Goal: Task Accomplishment & Management: Use online tool/utility

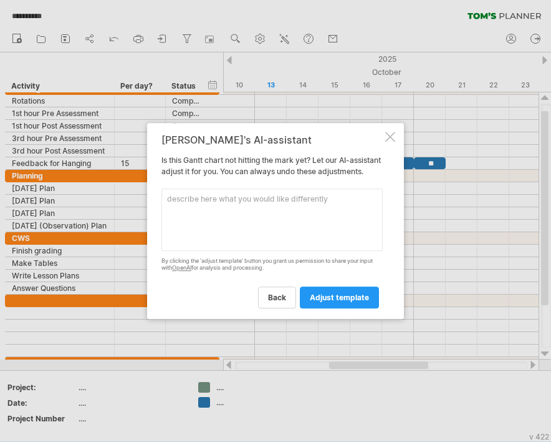
click at [289, 223] on textarea at bounding box center [272, 219] width 221 height 62
type textarea "include weekends"
click at [370, 300] on link "adjust template" at bounding box center [339, 297] width 79 height 22
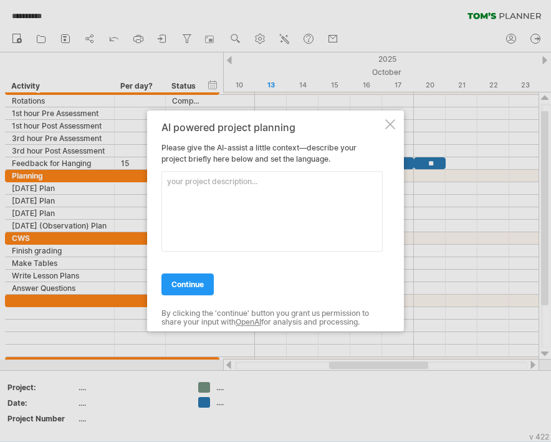
type textarea "n"
type textarea "include weekends"
click at [190, 273] on div "continue" at bounding box center [272, 279] width 221 height 32
click at [191, 282] on span "continue" at bounding box center [187, 283] width 32 height 9
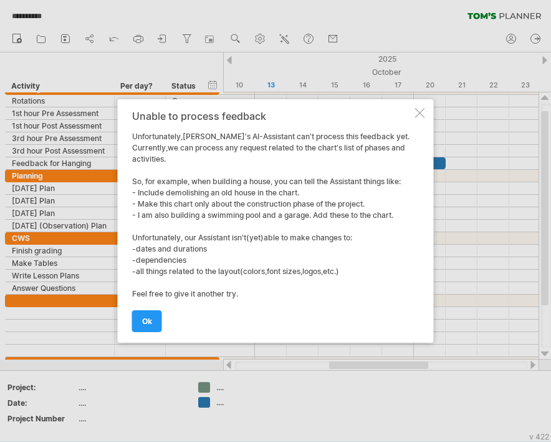
click at [420, 109] on div at bounding box center [420, 113] width 10 height 10
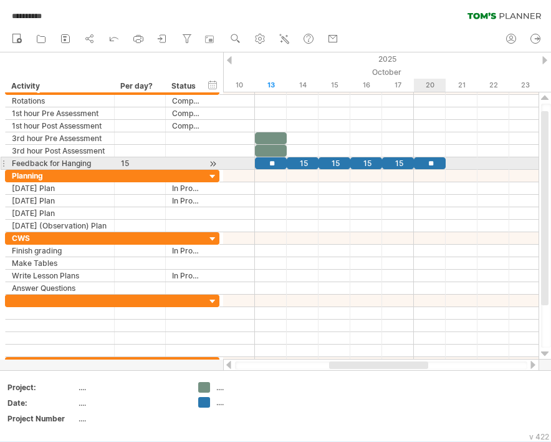
click at [428, 158] on div "**" at bounding box center [430, 163] width 32 height 12
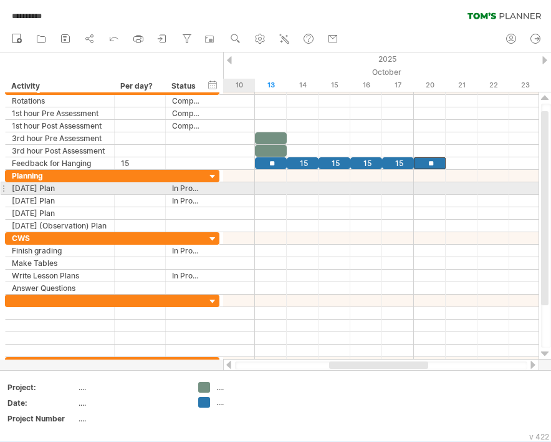
click at [253, 183] on div at bounding box center [381, 188] width 316 height 12
click at [272, 186] on div at bounding box center [381, 188] width 316 height 12
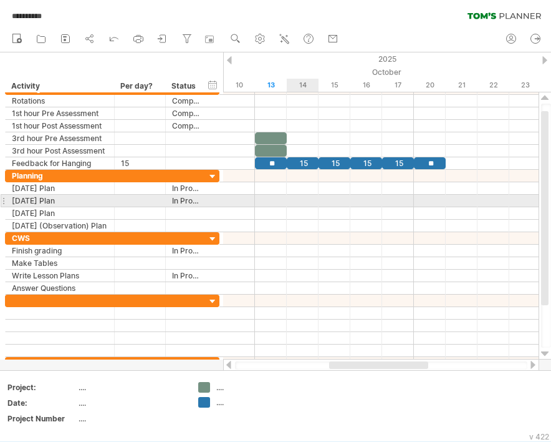
click at [292, 200] on div at bounding box center [381, 201] width 316 height 12
click at [304, 201] on div at bounding box center [381, 201] width 316 height 12
click at [296, 201] on div at bounding box center [381, 201] width 316 height 12
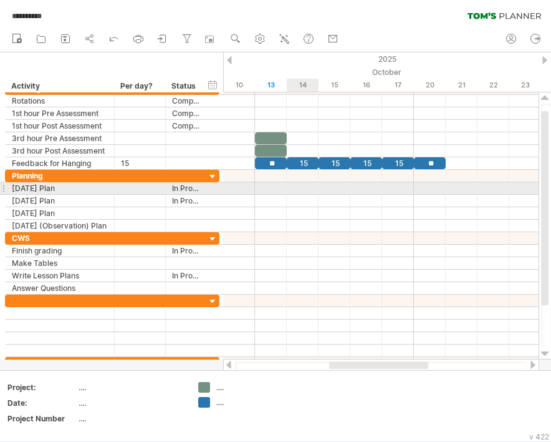
click at [299, 185] on div at bounding box center [381, 188] width 316 height 12
click at [320, 200] on div "add time block" at bounding box center [360, 201] width 110 height 20
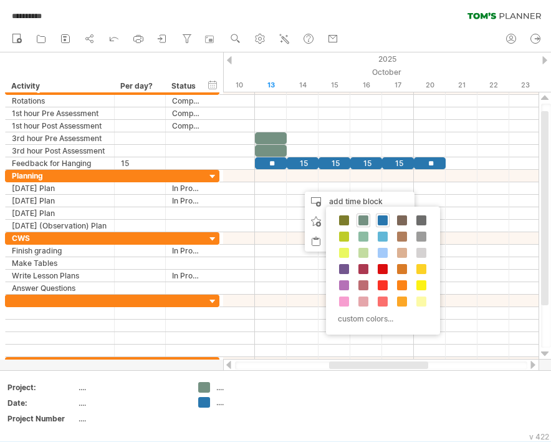
click at [127, 90] on div "Per day?" at bounding box center [139, 86] width 38 height 12
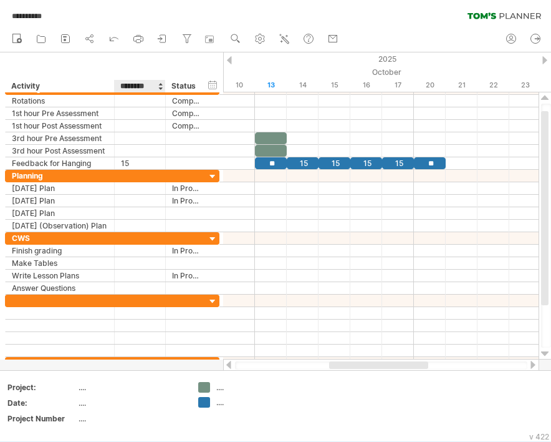
click at [128, 90] on input "********" at bounding box center [139, 86] width 38 height 12
click at [128, 90] on div "******** Per day?" at bounding box center [139, 86] width 51 height 12
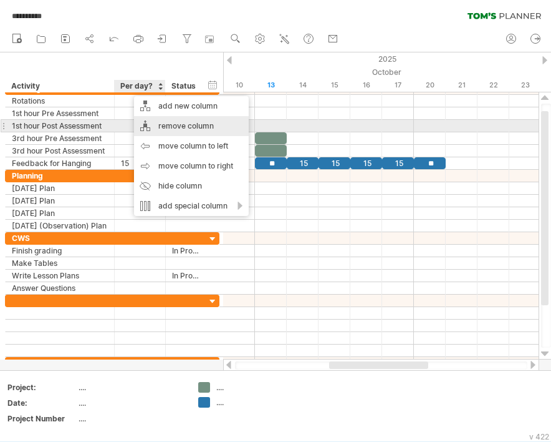
click at [164, 128] on div "remove column" at bounding box center [191, 126] width 115 height 20
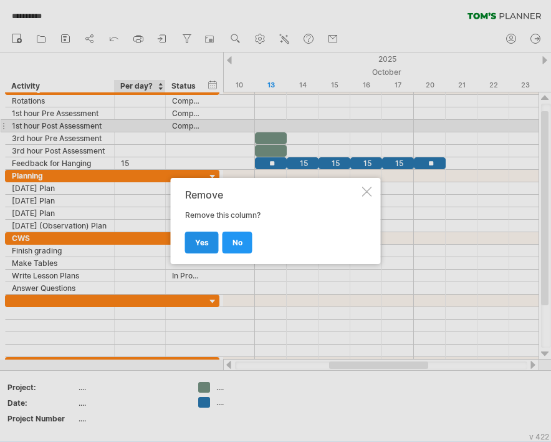
click at [211, 238] on link "yes" at bounding box center [202, 242] width 34 height 22
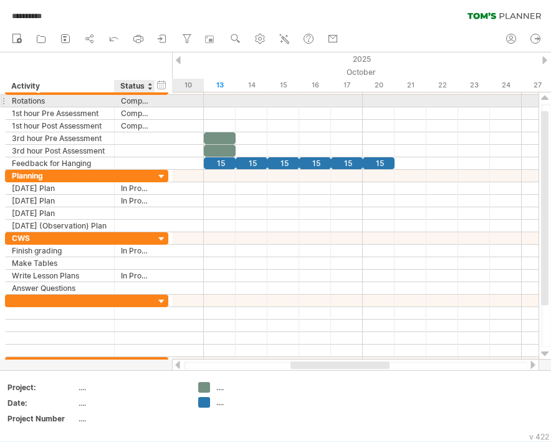
click at [144, 101] on div "Completed" at bounding box center [134, 101] width 27 height 12
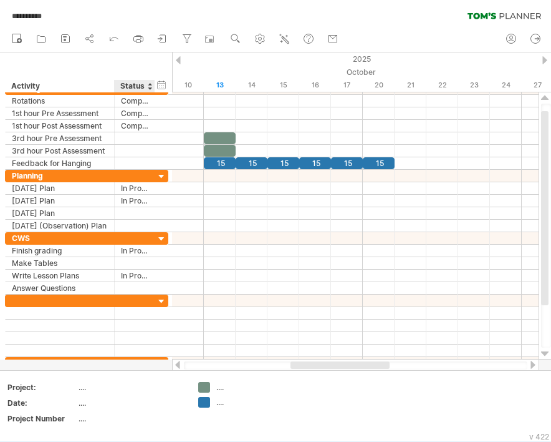
click at [154, 87] on div "****** Status" at bounding box center [134, 86] width 41 height 12
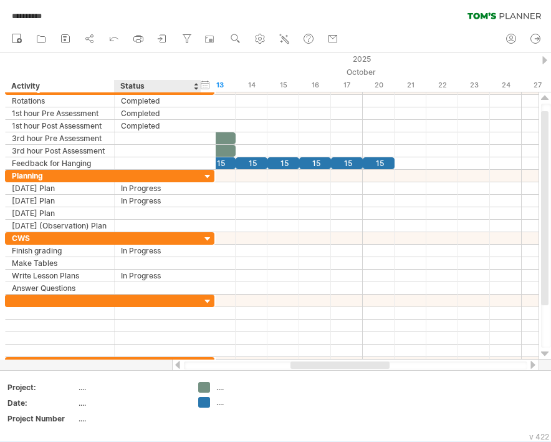
drag, startPoint x: 152, startPoint y: 84, endPoint x: 199, endPoint y: 80, distance: 46.9
click at [199, 80] on div at bounding box center [200, 86] width 4 height 12
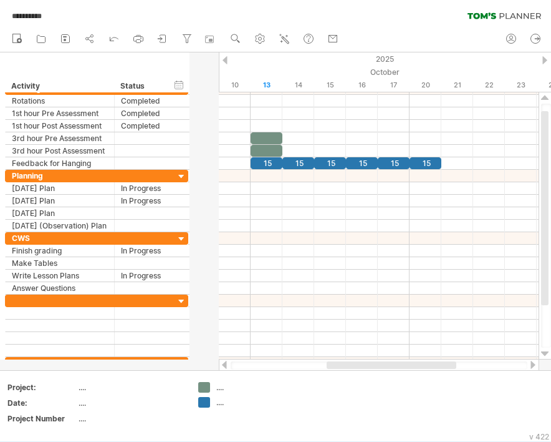
drag, startPoint x: 199, startPoint y: 80, endPoint x: 171, endPoint y: 79, distance: 27.5
click at [171, 79] on div "hide start/end/duration show start/end/duration ******** Activity ****** Status" at bounding box center [95, 72] width 190 height 40
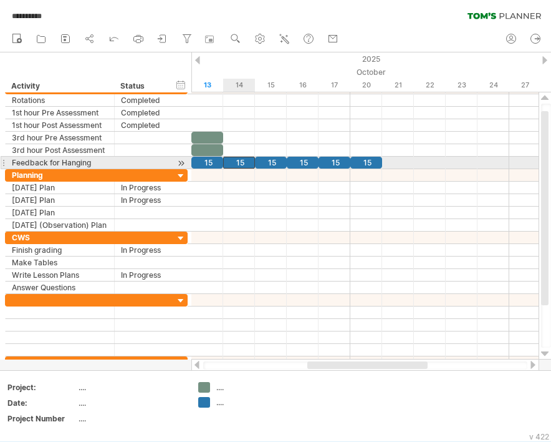
click at [238, 168] on div "15" at bounding box center [239, 163] width 32 height 12
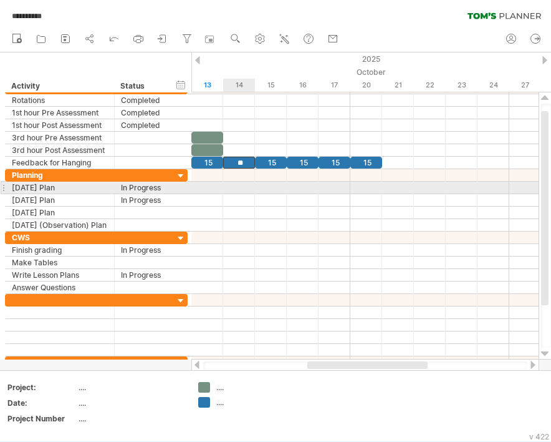
click at [238, 190] on div at bounding box center [364, 187] width 347 height 12
click at [239, 187] on div at bounding box center [364, 187] width 347 height 12
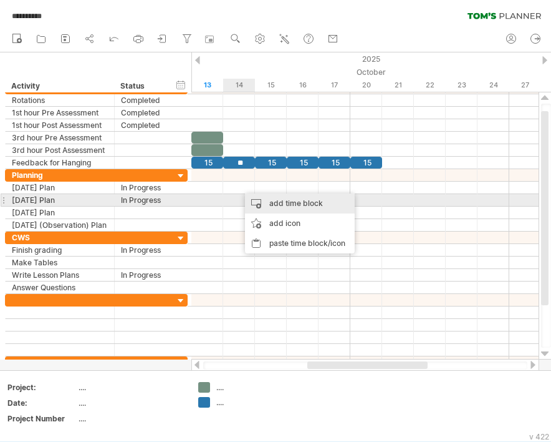
click at [281, 203] on div "add time block" at bounding box center [300, 203] width 110 height 20
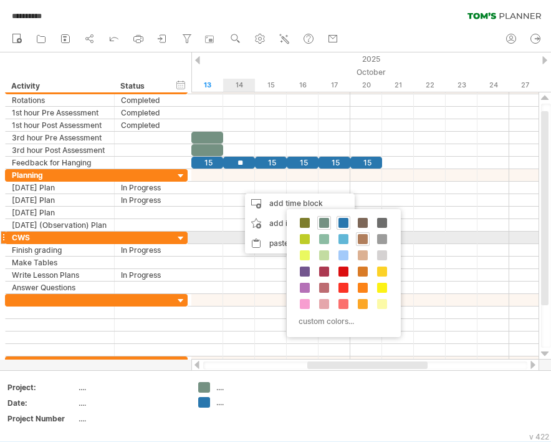
click at [362, 239] on span at bounding box center [363, 239] width 10 height 10
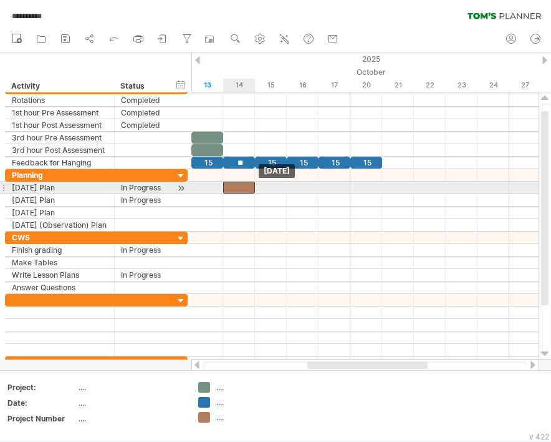
drag, startPoint x: 248, startPoint y: 190, endPoint x: 237, endPoint y: 189, distance: 11.2
click at [237, 189] on div at bounding box center [239, 187] width 32 height 12
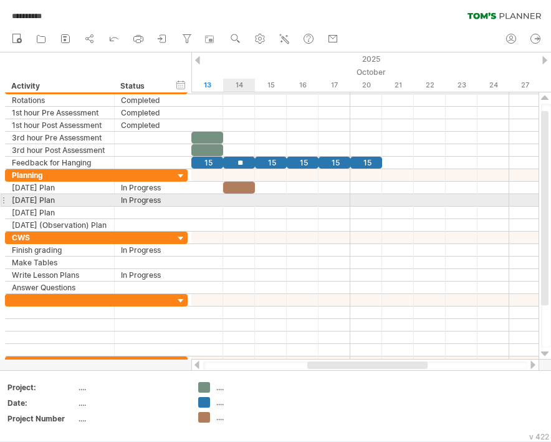
click at [238, 205] on div at bounding box center [364, 200] width 347 height 12
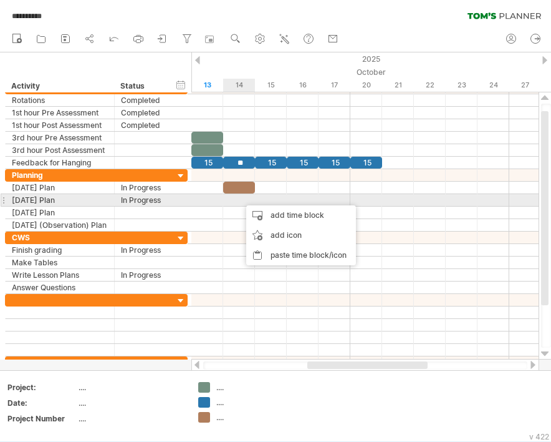
click at [240, 199] on div at bounding box center [364, 200] width 347 height 12
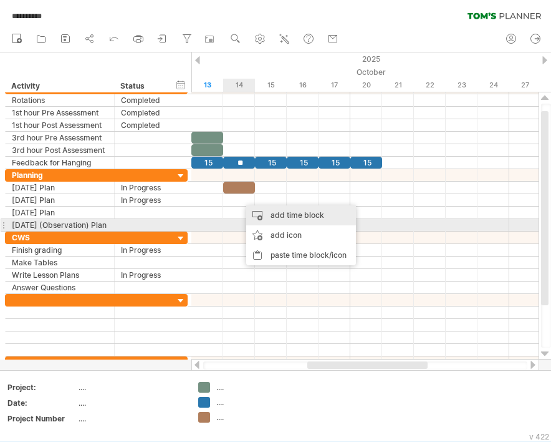
click at [279, 220] on div "add time block" at bounding box center [301, 215] width 110 height 20
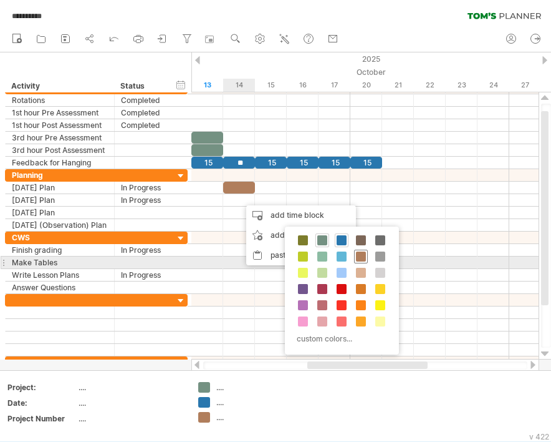
click at [366, 259] on div at bounding box center [361, 256] width 14 height 14
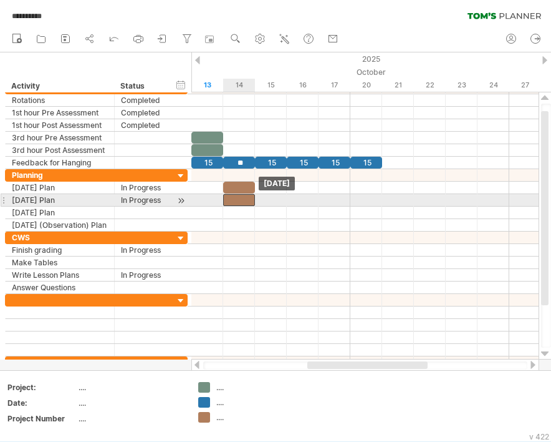
drag, startPoint x: 264, startPoint y: 203, endPoint x: 253, endPoint y: 203, distance: 10.6
click at [253, 203] on div at bounding box center [239, 200] width 32 height 12
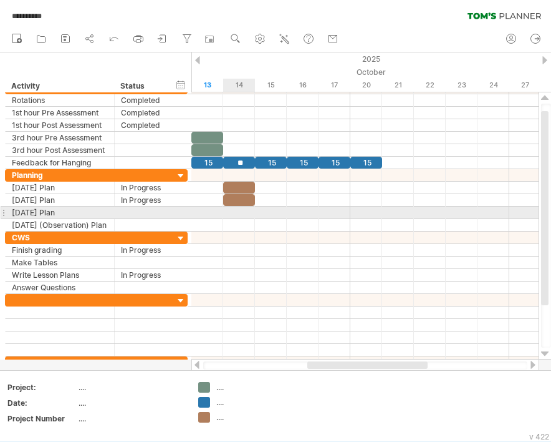
click at [241, 212] on div at bounding box center [364, 212] width 347 height 12
click at [274, 212] on div at bounding box center [364, 212] width 347 height 12
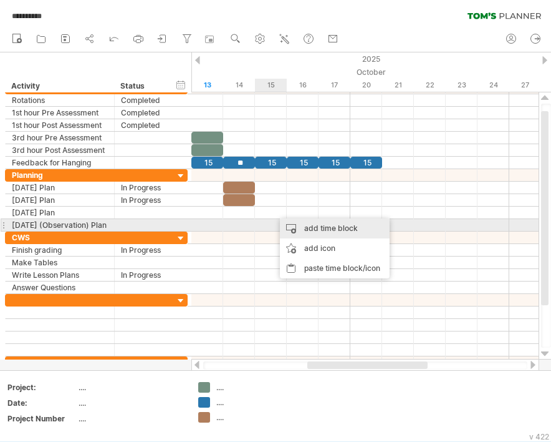
click at [306, 229] on div "add time block" at bounding box center [335, 228] width 110 height 20
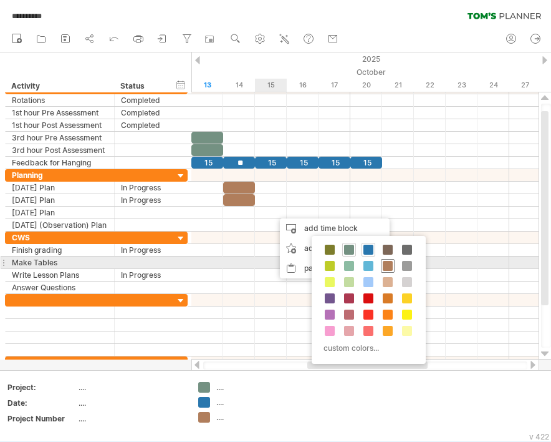
click at [389, 268] on span at bounding box center [388, 266] width 10 height 10
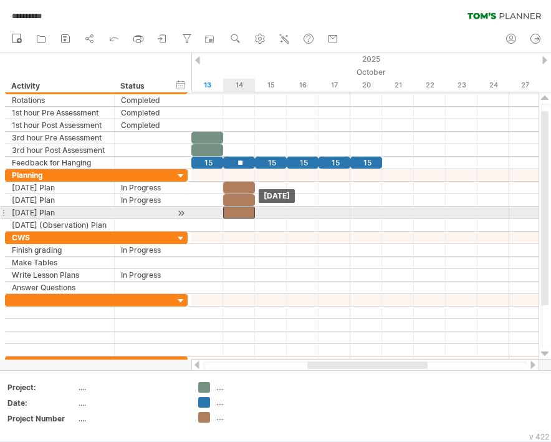
drag, startPoint x: 286, startPoint y: 215, endPoint x: 243, endPoint y: 213, distance: 43.1
click at [243, 213] on div at bounding box center [239, 212] width 32 height 12
drag, startPoint x: 240, startPoint y: 208, endPoint x: 261, endPoint y: 208, distance: 21.2
click at [255, 208] on div at bounding box center [239, 212] width 32 height 12
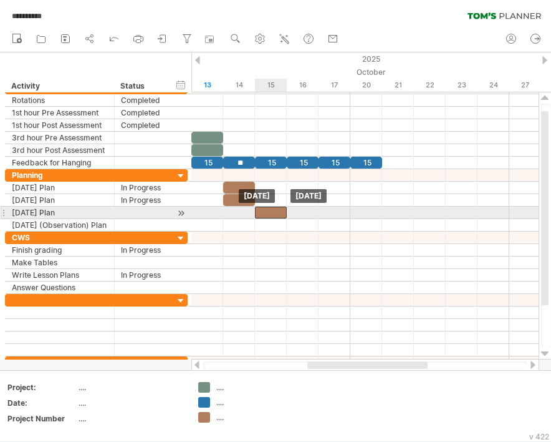
drag, startPoint x: 254, startPoint y: 206, endPoint x: 268, endPoint y: 206, distance: 13.7
click at [268, 206] on div at bounding box center [271, 212] width 32 height 12
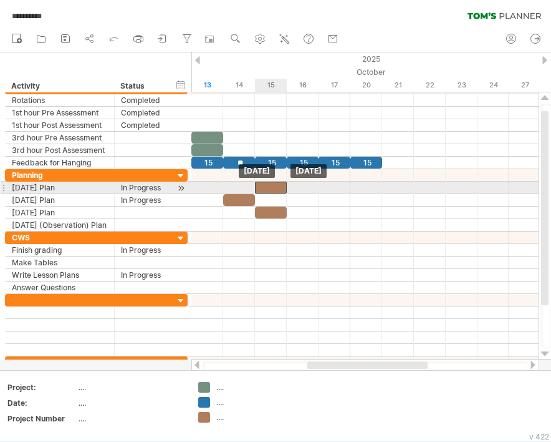
drag, startPoint x: 229, startPoint y: 191, endPoint x: 264, endPoint y: 191, distance: 34.9
click at [264, 191] on div at bounding box center [271, 187] width 32 height 12
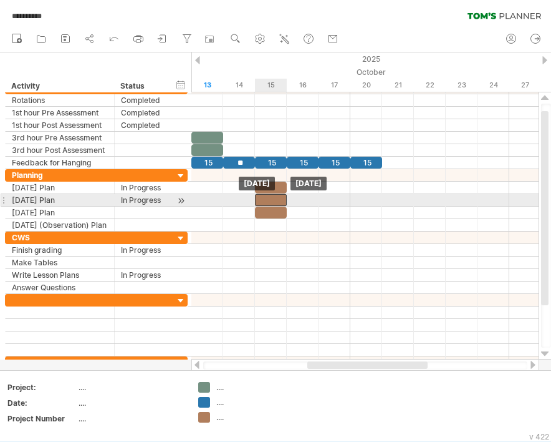
drag, startPoint x: 237, startPoint y: 195, endPoint x: 266, endPoint y: 194, distance: 28.7
click at [266, 194] on div at bounding box center [271, 200] width 32 height 12
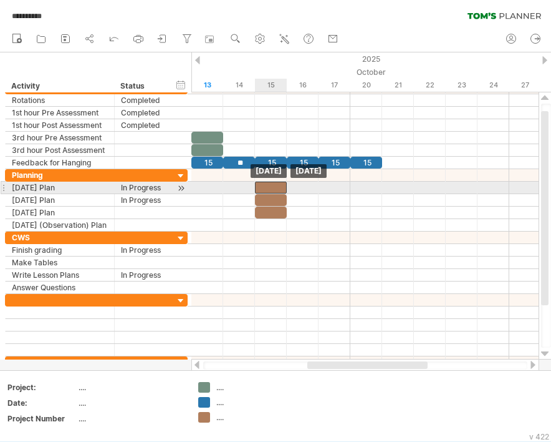
click at [271, 183] on div at bounding box center [271, 187] width 32 height 12
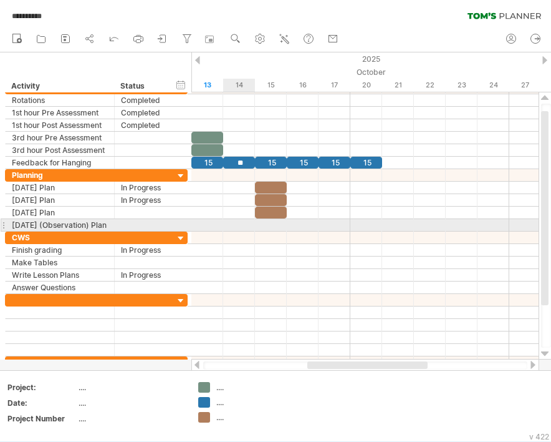
click at [235, 221] on div at bounding box center [364, 225] width 347 height 12
click at [244, 223] on div at bounding box center [364, 225] width 347 height 12
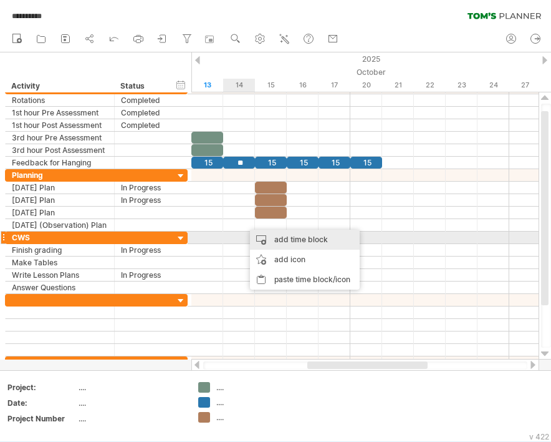
click at [285, 241] on div "add time block" at bounding box center [305, 239] width 110 height 20
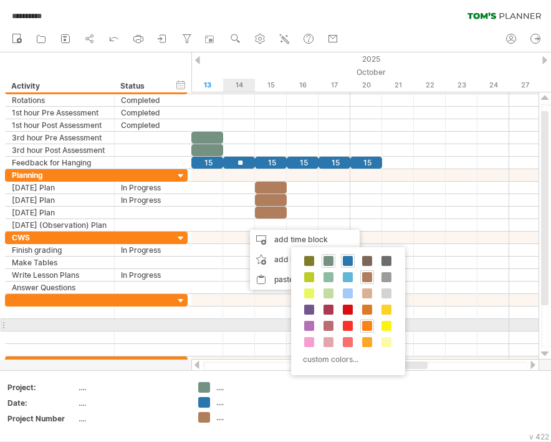
click at [367, 326] on span at bounding box center [367, 326] width 10 height 10
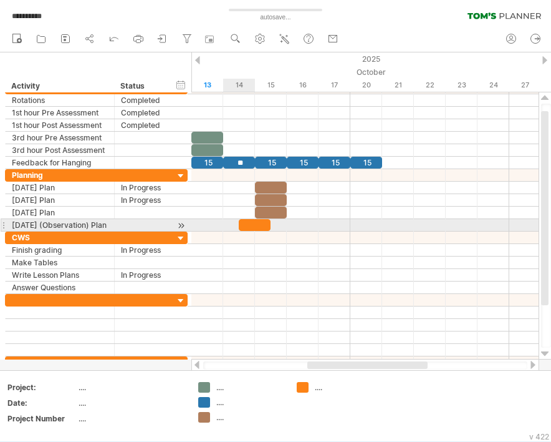
click at [252, 226] on div at bounding box center [255, 225] width 32 height 12
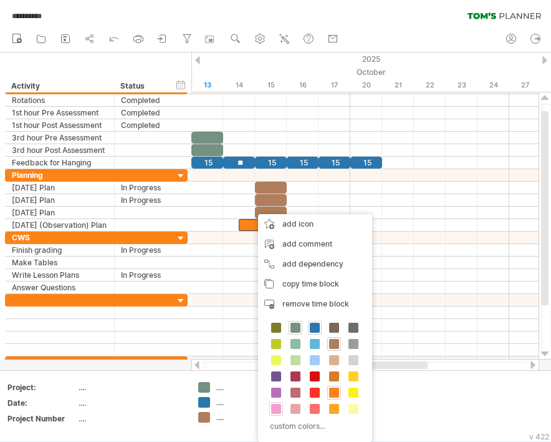
click at [276, 403] on span at bounding box center [276, 408] width 10 height 10
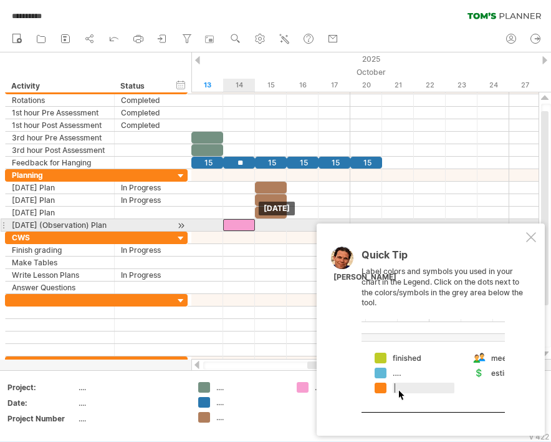
drag, startPoint x: 258, startPoint y: 220, endPoint x: 242, endPoint y: 220, distance: 15.6
click at [242, 220] on div at bounding box center [239, 225] width 32 height 12
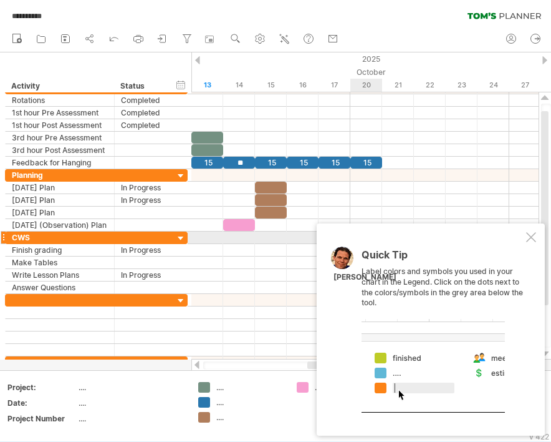
click at [534, 240] on div at bounding box center [531, 237] width 10 height 10
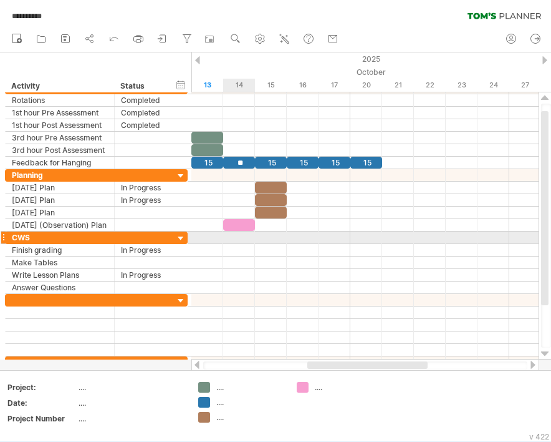
click at [236, 241] on div at bounding box center [364, 237] width 347 height 12
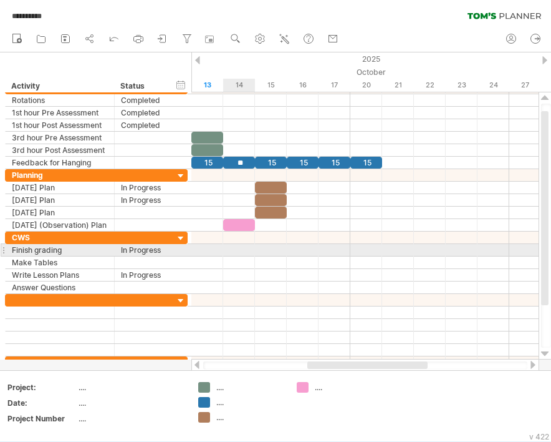
click at [216, 251] on div at bounding box center [364, 250] width 347 height 12
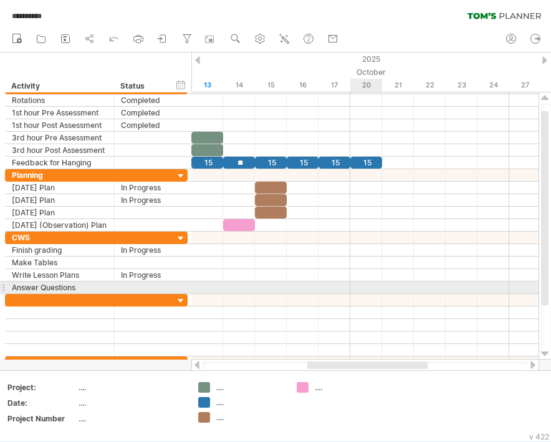
click at [367, 285] on div at bounding box center [364, 287] width 347 height 12
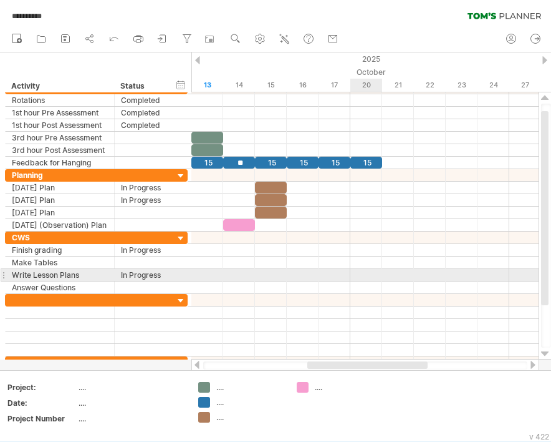
click at [368, 267] on div at bounding box center [364, 262] width 347 height 12
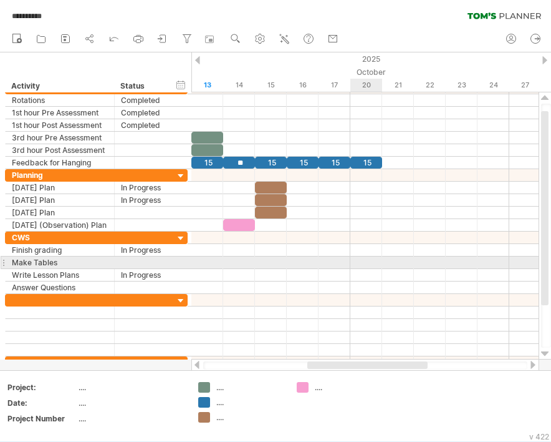
click at [361, 261] on div at bounding box center [364, 262] width 347 height 12
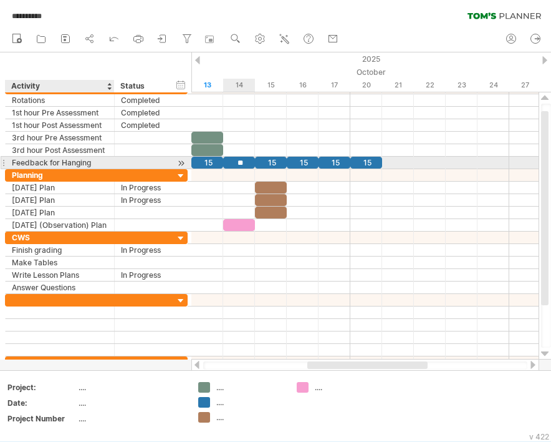
click at [46, 162] on div "Feedback for Hanging" at bounding box center [60, 163] width 96 height 12
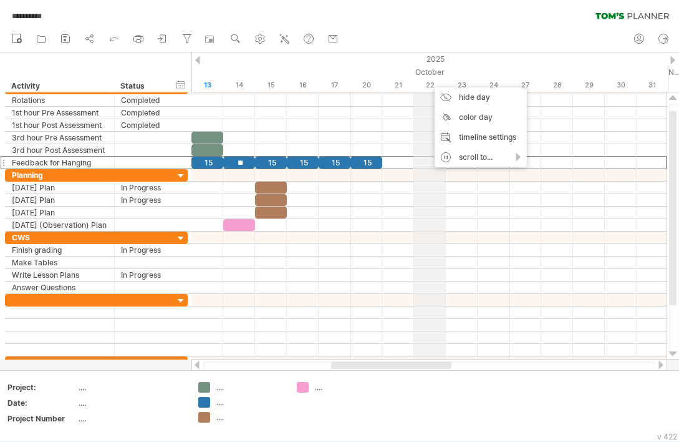
click at [428, 81] on div "22" at bounding box center [430, 85] width 32 height 13
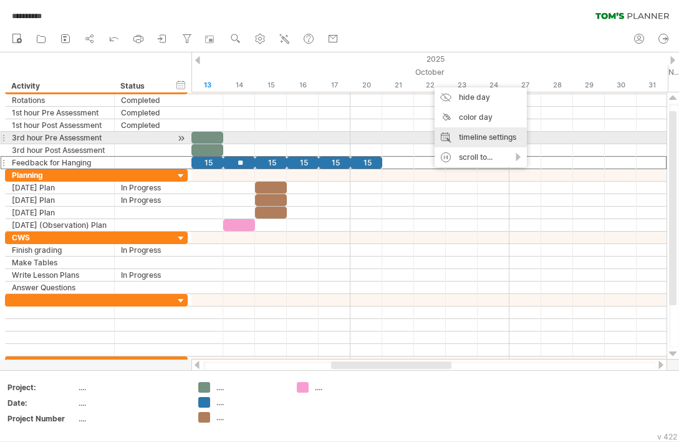
click at [486, 135] on div "timeline settings" at bounding box center [481, 137] width 92 height 20
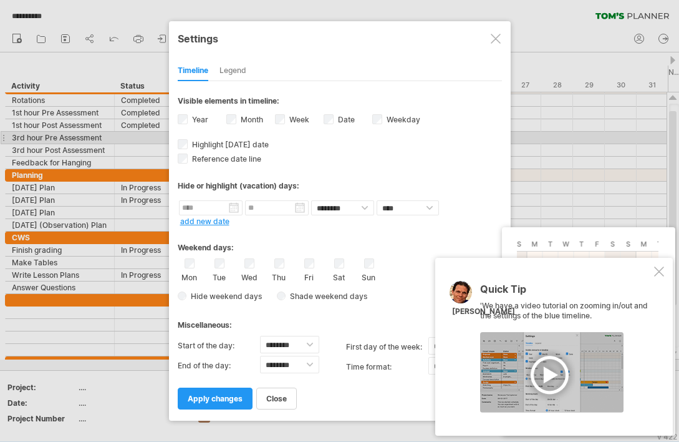
click at [223, 296] on span "Hide weekend days" at bounding box center [223, 295] width 75 height 9
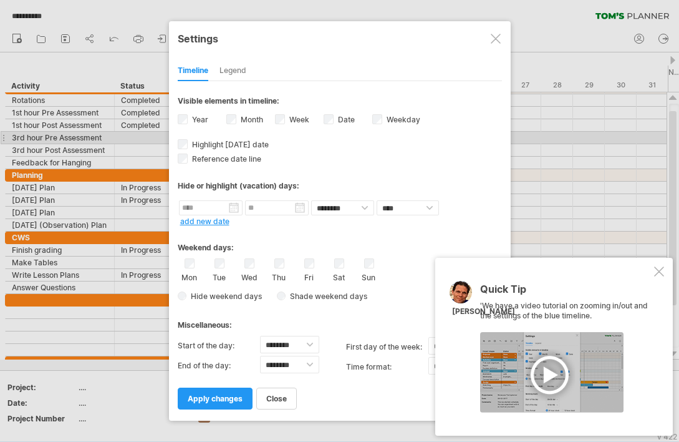
click at [185, 299] on div "Hide weekend days Shade weekend days , shade color: You can choose to shade the…" at bounding box center [340, 296] width 324 height 18
click at [299, 296] on span "Shade weekend days" at bounding box center [327, 295] width 82 height 9
click at [286, 296] on span "Shade weekend days" at bounding box center [327, 295] width 82 height 9
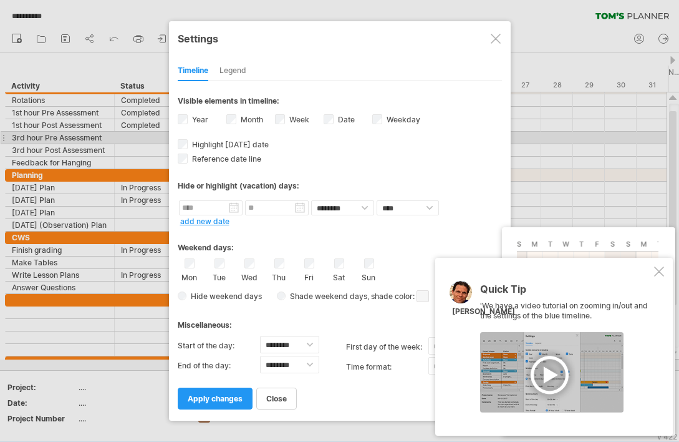
click at [428, 294] on span at bounding box center [423, 296] width 12 height 12
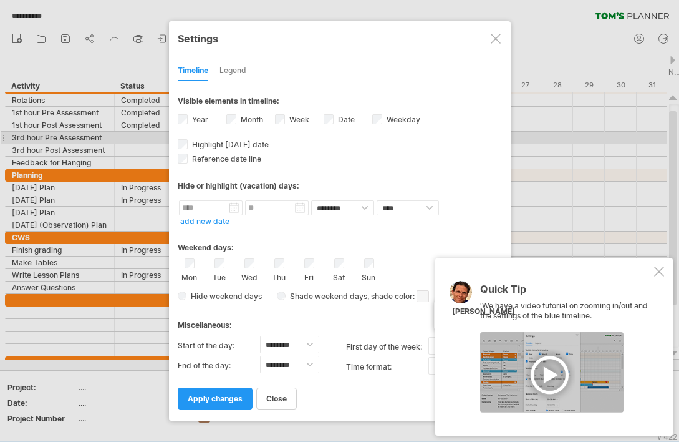
click at [551, 271] on div "Quick Tip 'We have a video tutorial on zooming in/out and the settings of the b…" at bounding box center [554, 347] width 238 height 178
click at [551, 274] on div at bounding box center [659, 271] width 10 height 10
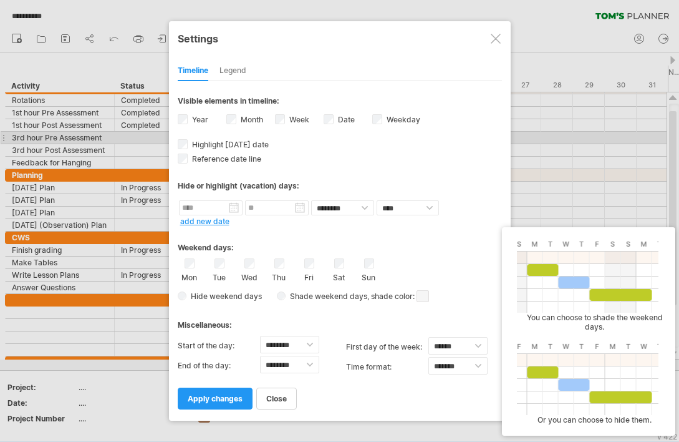
click at [426, 294] on span at bounding box center [423, 296] width 12 height 12
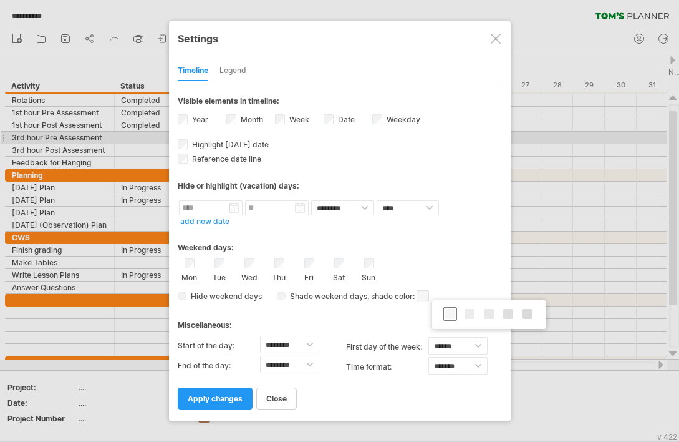
click at [448, 311] on span at bounding box center [450, 314] width 10 height 10
click at [401, 300] on span ", shade color:" at bounding box center [398, 296] width 62 height 15
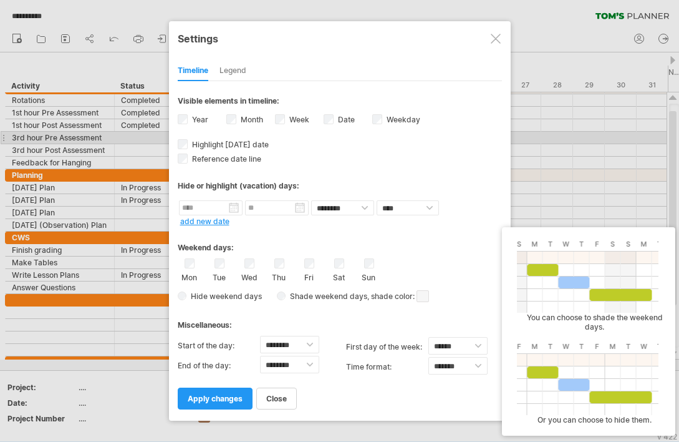
click at [383, 312] on div "Miscellaneous:" at bounding box center [340, 320] width 324 height 24
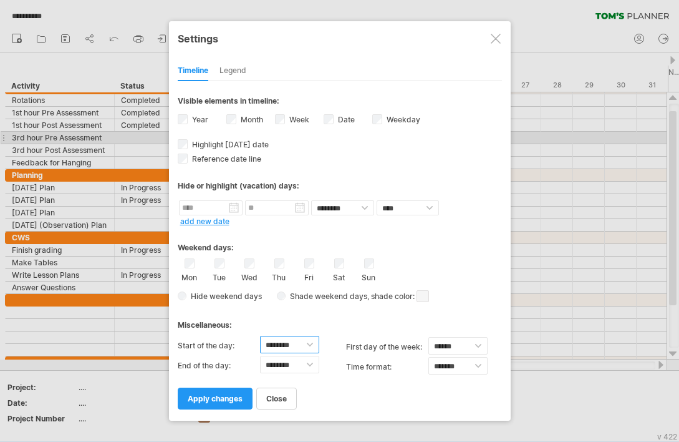
select select "*"
select select "**"
click at [215, 399] on span "apply changes" at bounding box center [215, 397] width 55 height 9
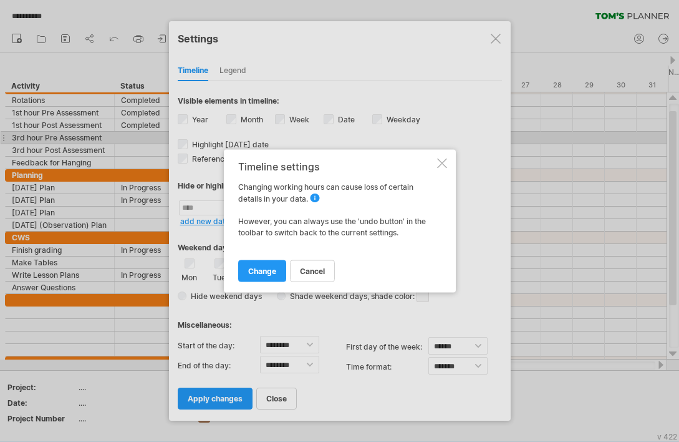
click at [445, 162] on div at bounding box center [442, 163] width 10 height 10
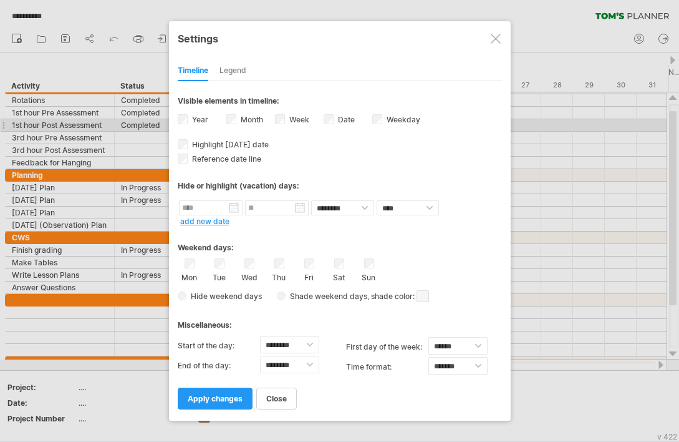
click at [384, 121] on label "Weekday visibility of weekday Currently there is not enough space horizontally …" at bounding box center [402, 119] width 36 height 9
click at [217, 390] on link "apply changes" at bounding box center [215, 398] width 75 height 22
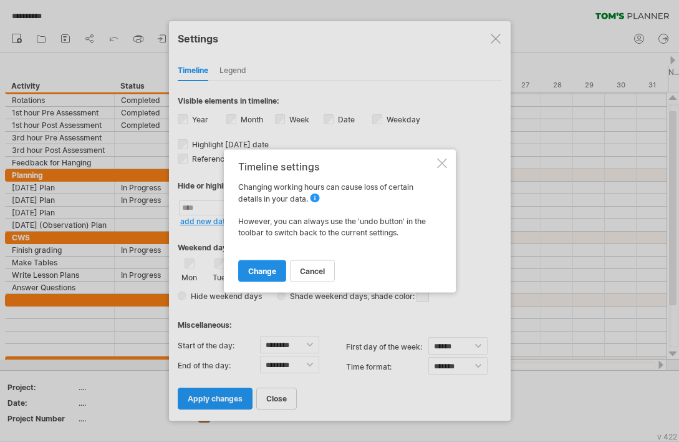
click at [257, 276] on link "change" at bounding box center [262, 271] width 48 height 22
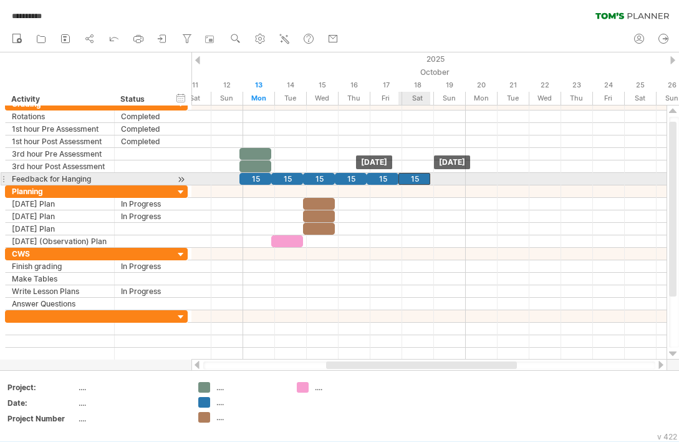
drag, startPoint x: 482, startPoint y: 174, endPoint x: 425, endPoint y: 175, distance: 57.4
click at [425, 175] on div "15" at bounding box center [414, 179] width 32 height 12
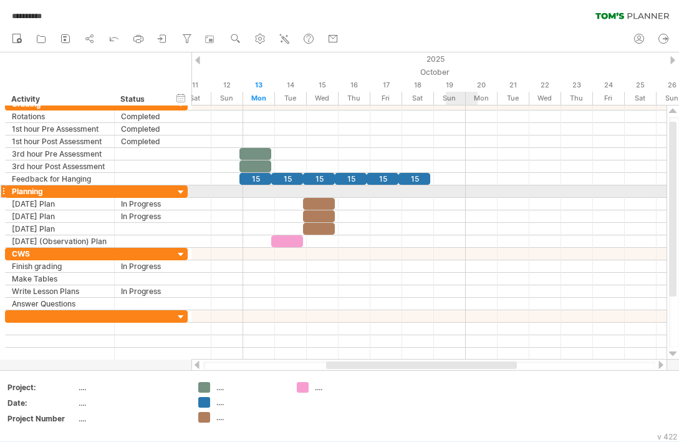
click at [456, 193] on div at bounding box center [428, 191] width 475 height 12
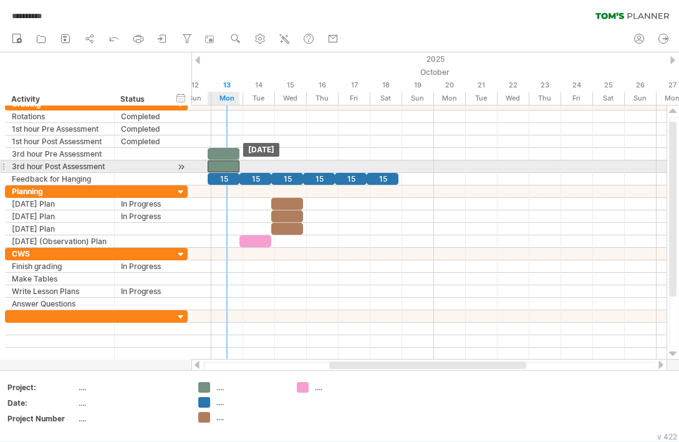
click at [233, 171] on div at bounding box center [224, 166] width 32 height 12
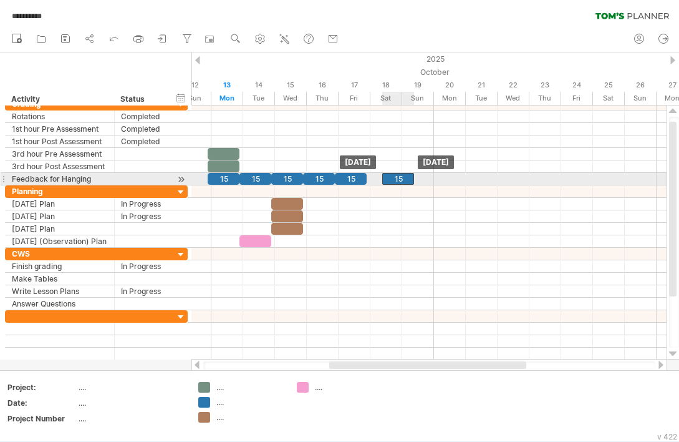
drag, startPoint x: 390, startPoint y: 177, endPoint x: 397, endPoint y: 177, distance: 6.9
click at [398, 177] on div "15" at bounding box center [398, 179] width 32 height 12
drag, startPoint x: 397, startPoint y: 177, endPoint x: 384, endPoint y: 177, distance: 13.7
click at [384, 177] on div "15" at bounding box center [383, 179] width 32 height 12
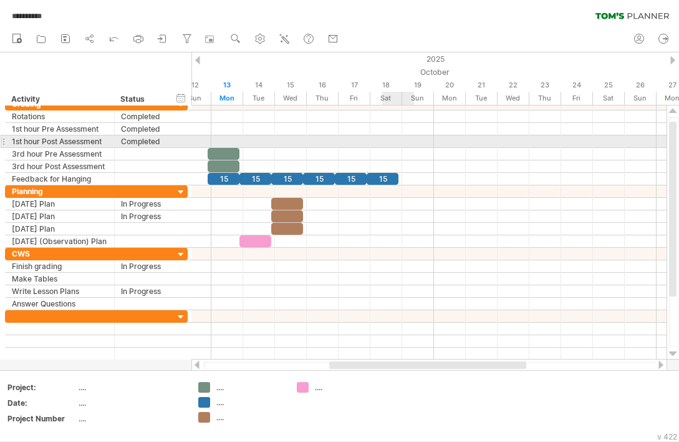
click at [408, 159] on div at bounding box center [428, 154] width 475 height 12
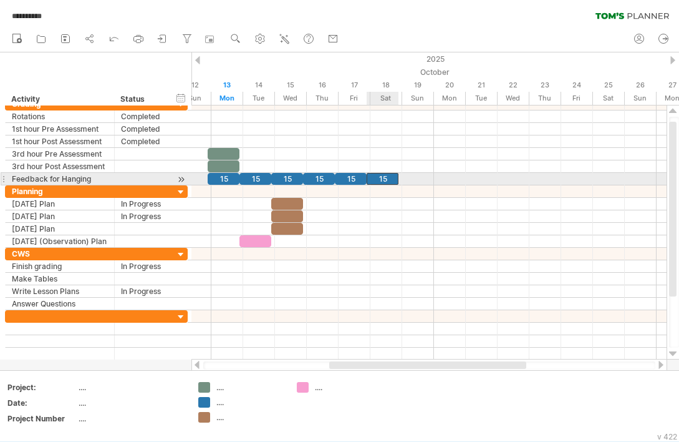
click at [382, 174] on div "15" at bounding box center [383, 179] width 32 height 12
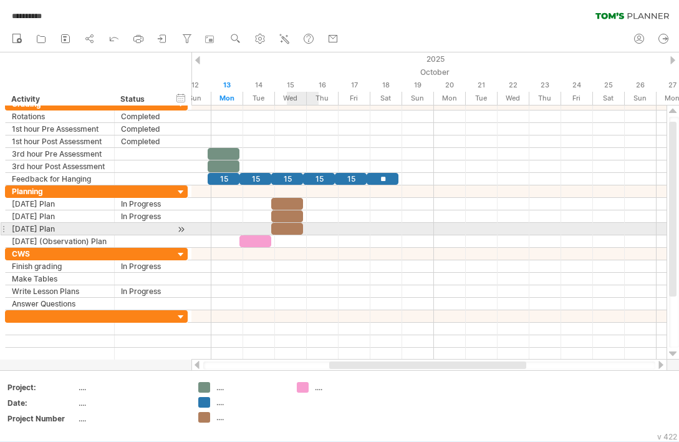
click at [287, 232] on div at bounding box center [287, 229] width 32 height 12
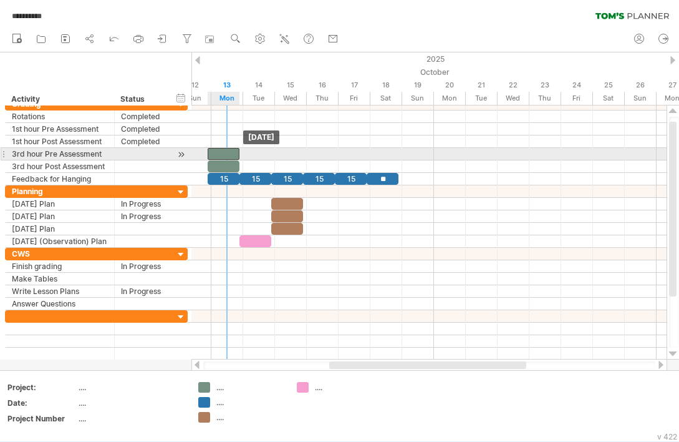
drag, startPoint x: 221, startPoint y: 153, endPoint x: 228, endPoint y: 153, distance: 6.9
click at [228, 153] on div at bounding box center [224, 154] width 32 height 12
click at [289, 140] on div at bounding box center [428, 141] width 475 height 12
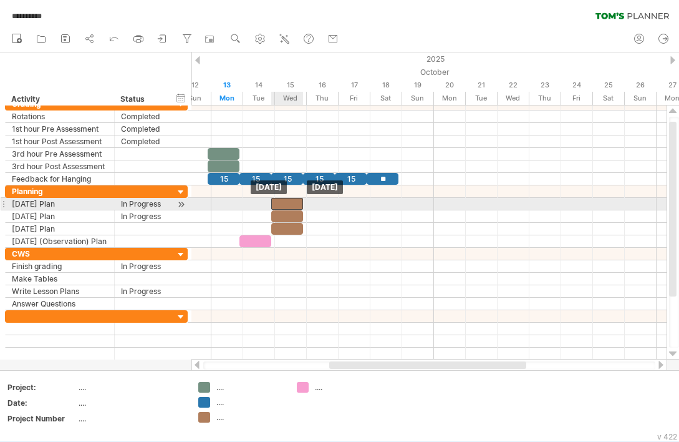
click at [287, 198] on div at bounding box center [287, 204] width 32 height 12
click at [349, 213] on div at bounding box center [428, 216] width 475 height 12
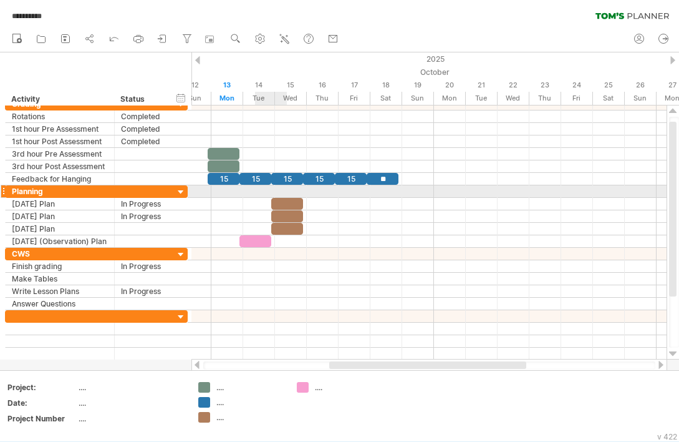
click at [275, 196] on div at bounding box center [428, 191] width 475 height 12
click at [283, 197] on div at bounding box center [428, 191] width 475 height 12
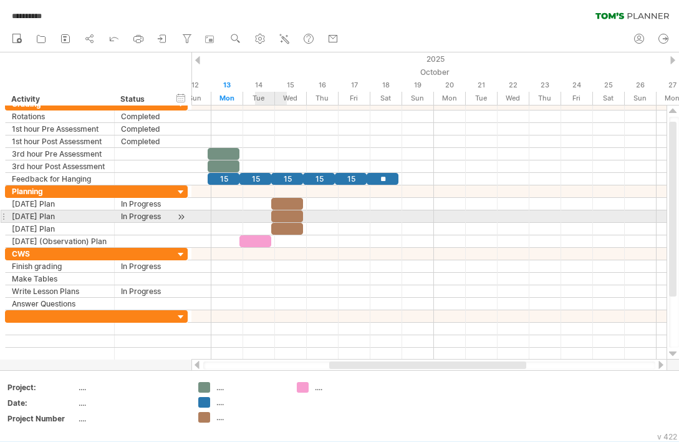
click at [279, 211] on div at bounding box center [287, 216] width 32 height 12
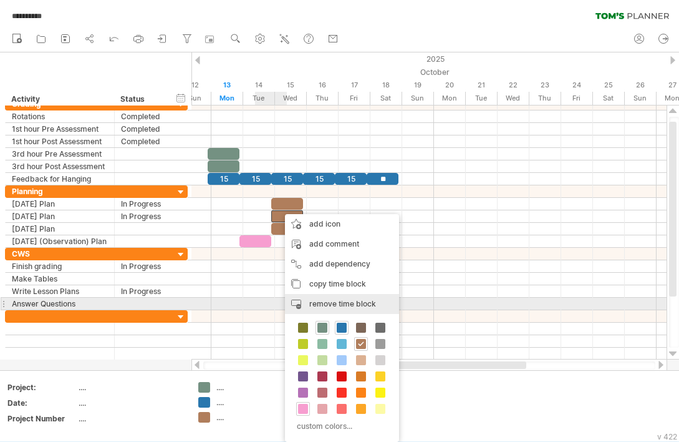
click at [327, 304] on span "remove time block" at bounding box center [342, 303] width 67 height 9
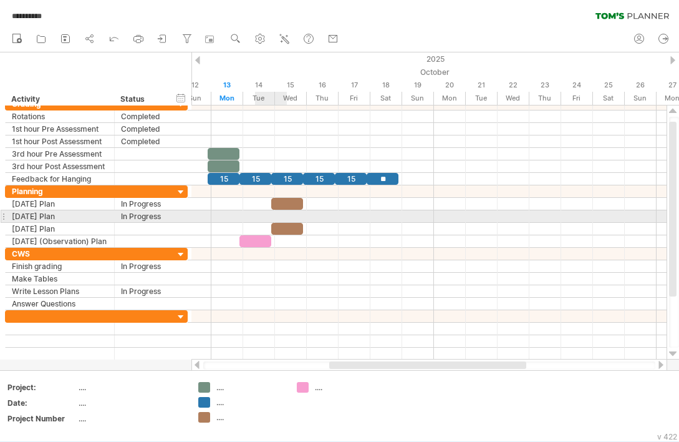
click at [280, 214] on div at bounding box center [428, 216] width 475 height 12
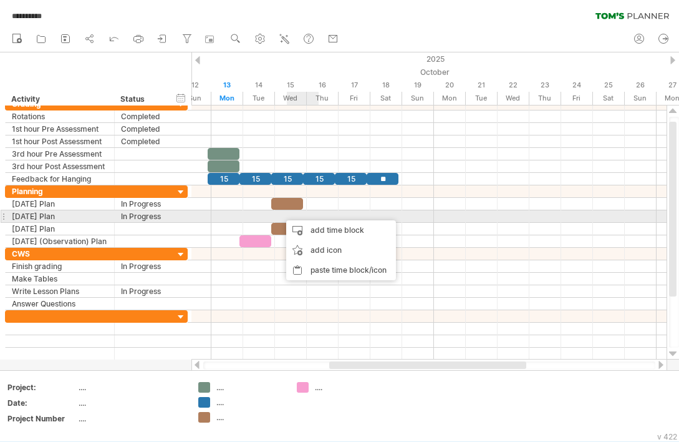
click at [314, 224] on div "add time block" at bounding box center [341, 230] width 110 height 20
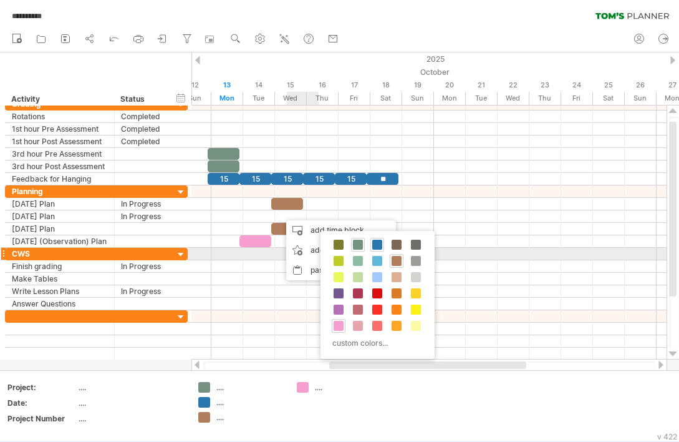
click at [390, 258] on div at bounding box center [397, 261] width 14 height 14
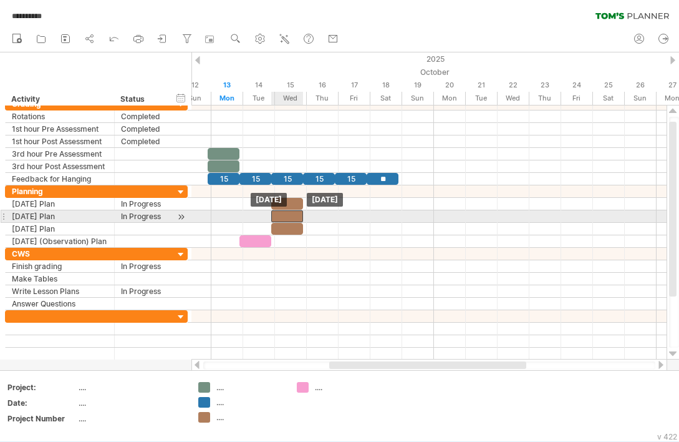
drag, startPoint x: 299, startPoint y: 213, endPoint x: 289, endPoint y: 213, distance: 10.0
click at [289, 213] on div at bounding box center [287, 216] width 32 height 12
click at [325, 215] on div at bounding box center [428, 216] width 475 height 12
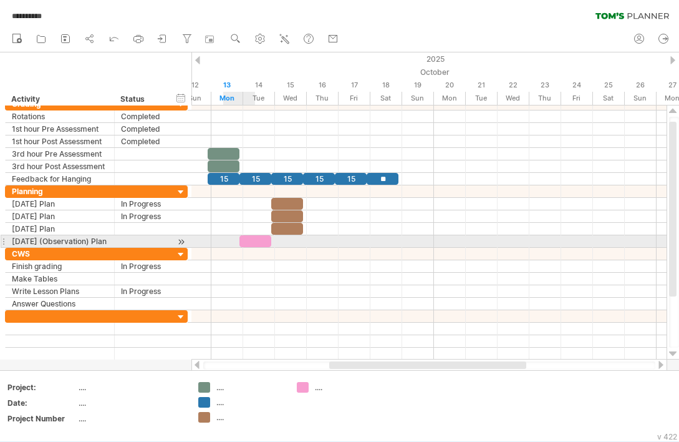
click at [253, 242] on div at bounding box center [255, 241] width 32 height 12
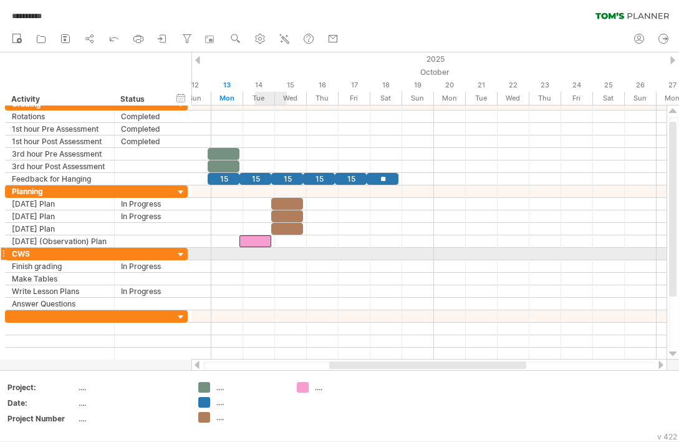
click at [285, 256] on div at bounding box center [428, 254] width 475 height 12
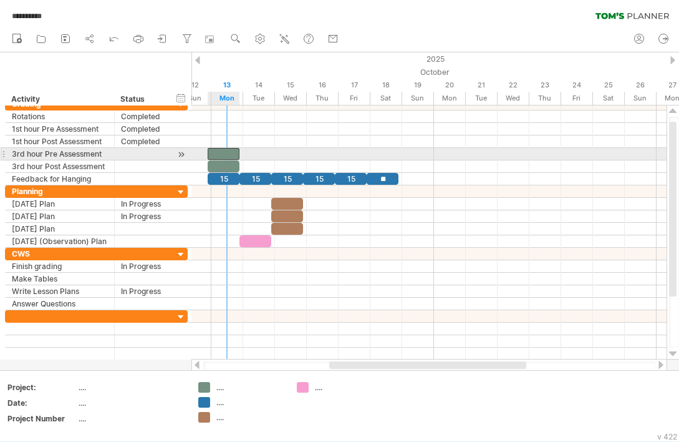
click at [222, 154] on div at bounding box center [224, 154] width 32 height 12
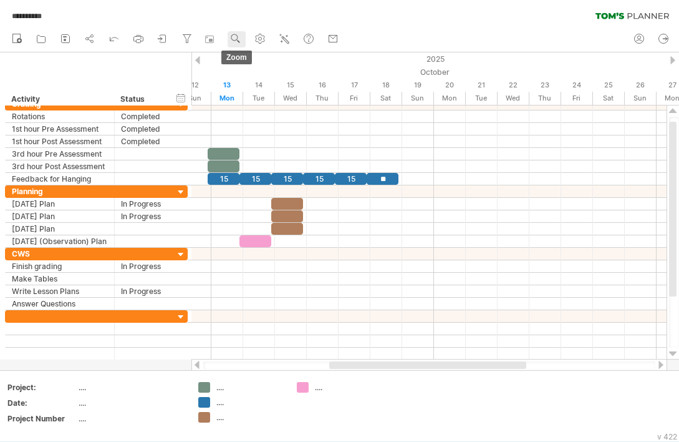
click at [237, 37] on use at bounding box center [235, 38] width 12 height 12
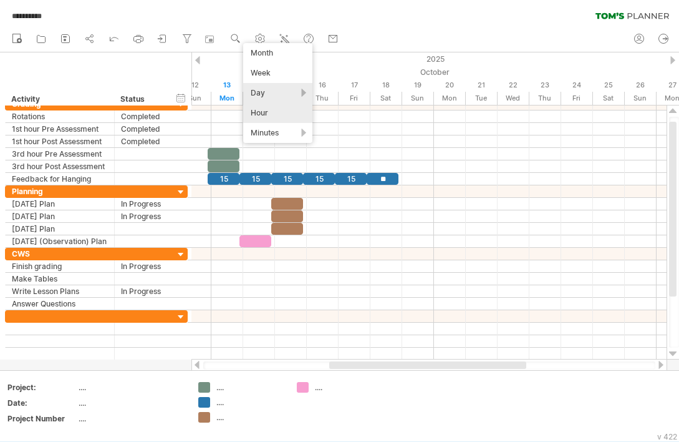
click at [285, 108] on div "Hour" at bounding box center [277, 113] width 69 height 20
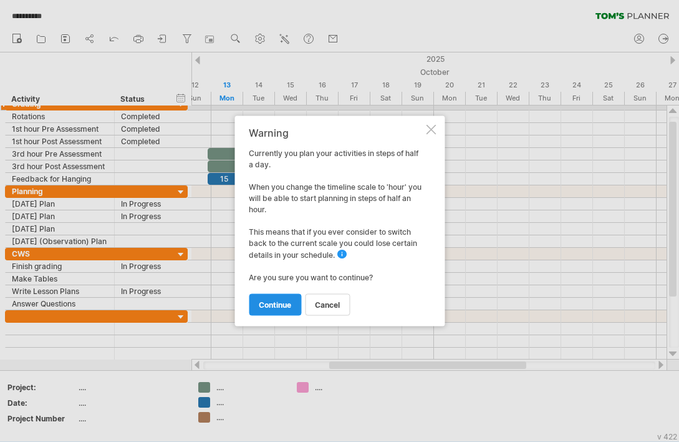
click at [289, 307] on span "continue" at bounding box center [275, 304] width 32 height 9
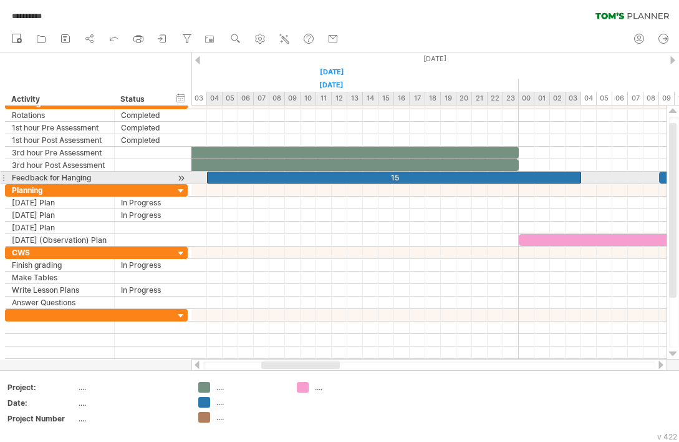
drag, startPoint x: 391, startPoint y: 176, endPoint x: 315, endPoint y: 177, distance: 76.1
click at [315, 177] on div "15" at bounding box center [394, 177] width 374 height 12
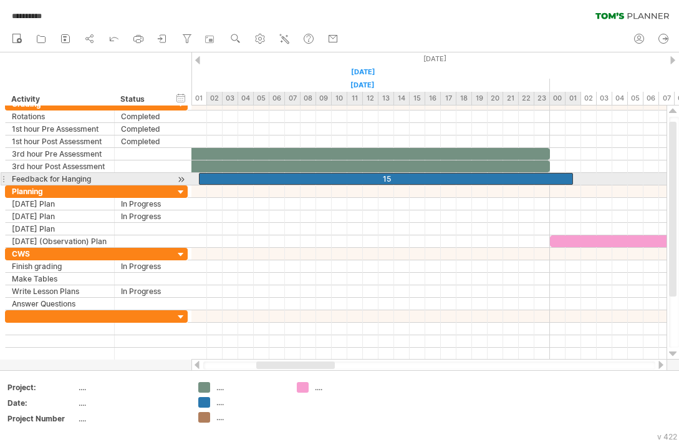
drag, startPoint x: 315, startPoint y: 177, endPoint x: 268, endPoint y: 177, distance: 46.8
click at [269, 177] on div "15" at bounding box center [386, 179] width 374 height 12
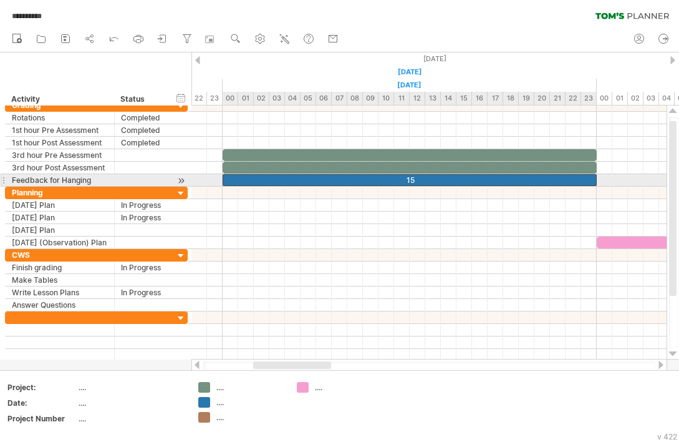
drag, startPoint x: 268, startPoint y: 177, endPoint x: 254, endPoint y: 177, distance: 14.3
click at [254, 177] on div "15" at bounding box center [410, 180] width 374 height 12
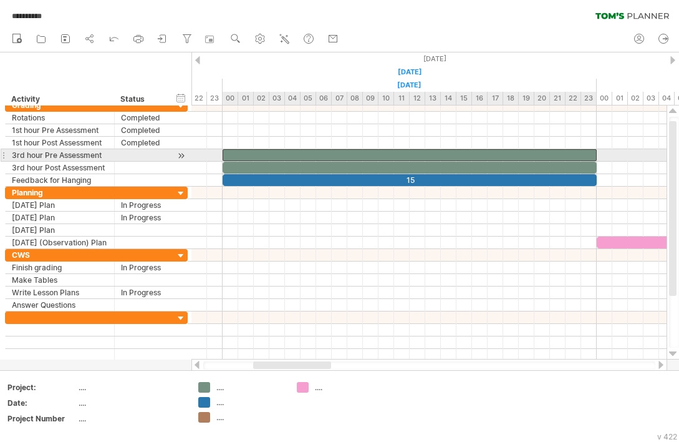
click at [262, 155] on div at bounding box center [410, 155] width 374 height 12
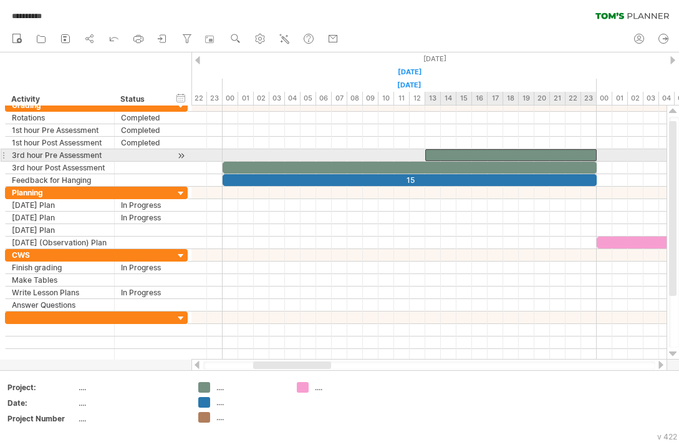
drag, startPoint x: 222, startPoint y: 154, endPoint x: 427, endPoint y: 152, distance: 204.5
click at [427, 152] on span at bounding box center [425, 155] width 5 height 12
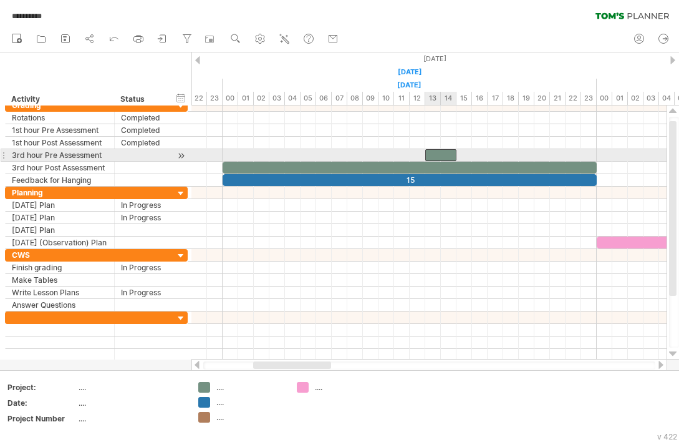
drag, startPoint x: 597, startPoint y: 151, endPoint x: 456, endPoint y: 152, distance: 140.3
click at [456, 152] on span at bounding box center [456, 155] width 5 height 12
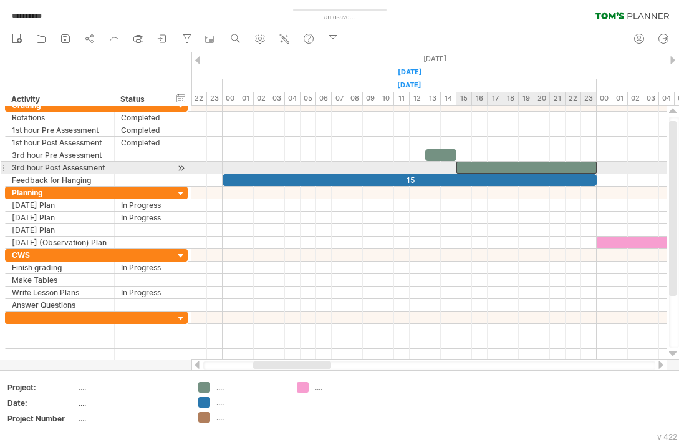
drag, startPoint x: 223, startPoint y: 165, endPoint x: 458, endPoint y: 162, distance: 234.5
click at [458, 162] on span at bounding box center [456, 168] width 5 height 12
drag, startPoint x: 597, startPoint y: 165, endPoint x: 490, endPoint y: 167, distance: 106.7
click at [490, 167] on div "15 15 15 15 15 15 [DATE] [DATE]" at bounding box center [428, 232] width 475 height 254
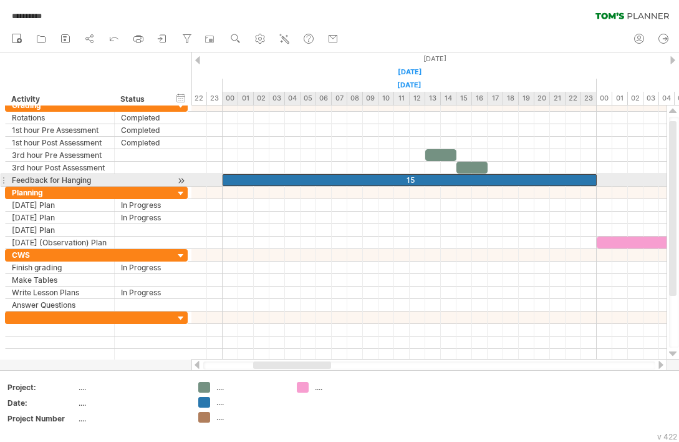
click at [319, 178] on div "15" at bounding box center [410, 180] width 374 height 12
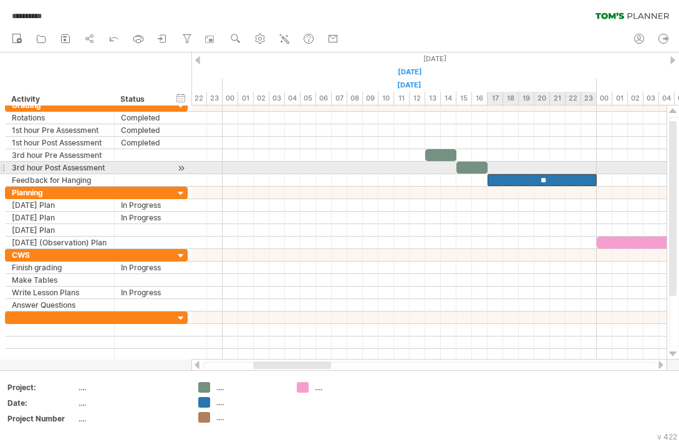
drag, startPoint x: 223, startPoint y: 176, endPoint x: 489, endPoint y: 170, distance: 265.7
click at [223, 170] on div "15 15 15 15 15 **" at bounding box center [223, 142] width 0 height 87
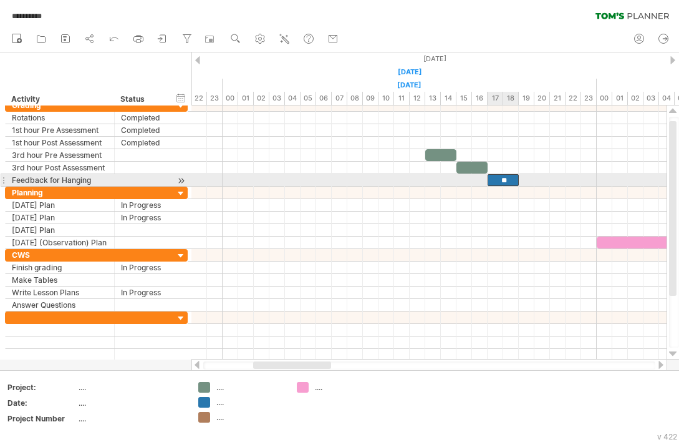
drag, startPoint x: 596, startPoint y: 176, endPoint x: 515, endPoint y: 180, distance: 80.5
click at [515, 180] on div "**" at bounding box center [503, 180] width 31 height 12
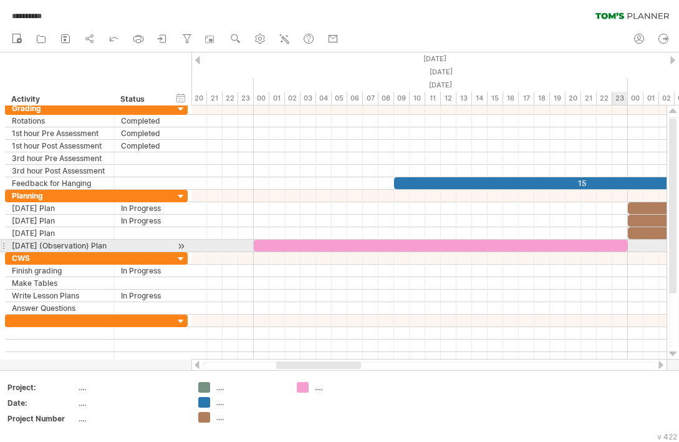
click at [551, 241] on div at bounding box center [441, 245] width 374 height 12
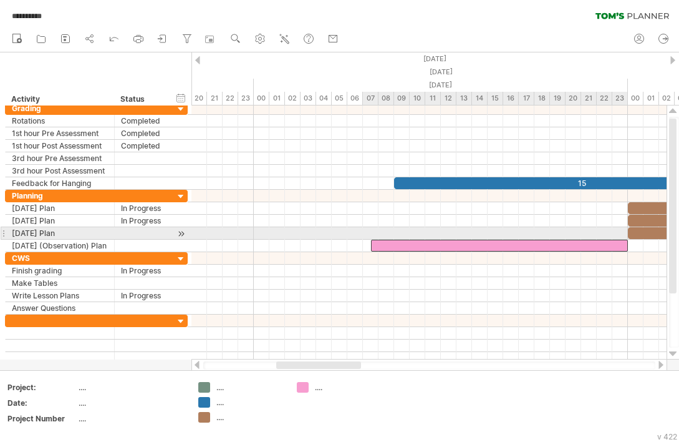
drag, startPoint x: 254, startPoint y: 243, endPoint x: 365, endPoint y: 234, distance: 112.0
click at [365, 234] on div "15 15 15 15 15 ** [DATE] [DATE]" at bounding box center [428, 232] width 475 height 254
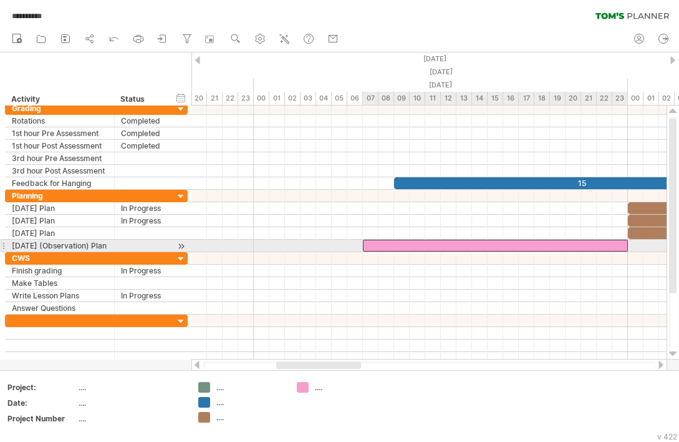
click at [367, 239] on div at bounding box center [495, 245] width 265 height 12
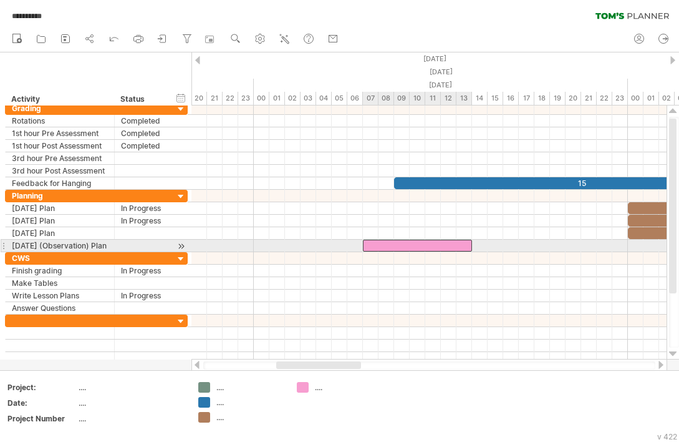
drag, startPoint x: 628, startPoint y: 243, endPoint x: 473, endPoint y: 244, distance: 154.7
click at [473, 244] on span at bounding box center [472, 245] width 5 height 12
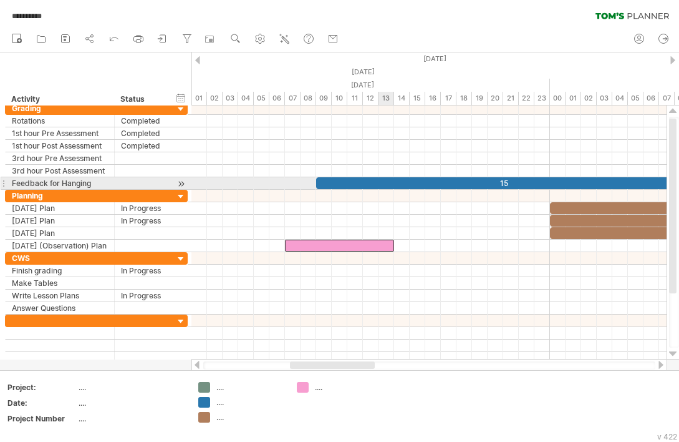
click at [392, 188] on div "15" at bounding box center [503, 183] width 374 height 12
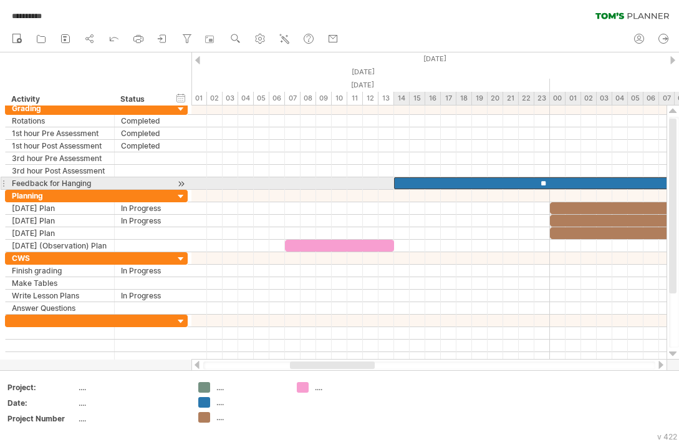
drag, startPoint x: 318, startPoint y: 180, endPoint x: 394, endPoint y: 180, distance: 76.1
click at [394, 180] on span at bounding box center [394, 183] width 5 height 12
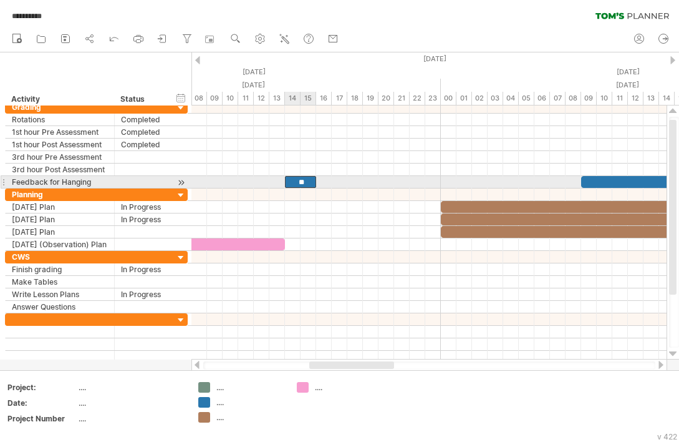
drag, startPoint x: 579, startPoint y: 179, endPoint x: 316, endPoint y: 183, distance: 263.2
click at [316, 183] on span at bounding box center [316, 182] width 5 height 12
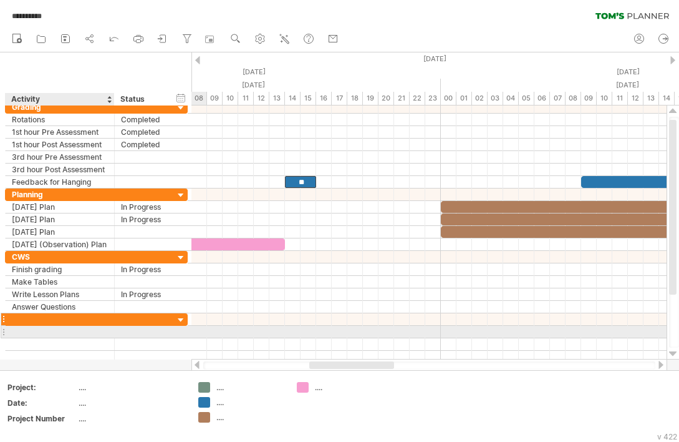
click at [84, 323] on div at bounding box center [60, 319] width 96 height 12
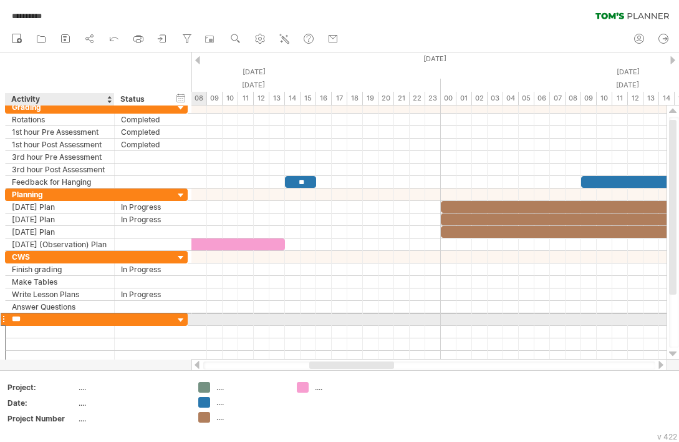
type input "****"
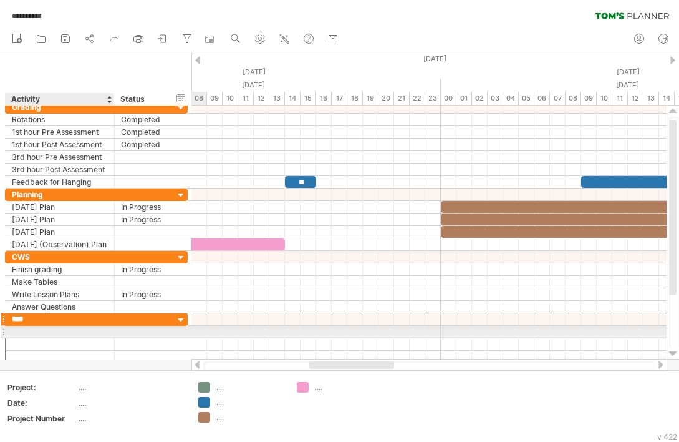
click at [74, 331] on div at bounding box center [60, 332] width 96 height 12
type input "********"
click at [361, 330] on div at bounding box center [428, 332] width 475 height 12
click at [355, 329] on div at bounding box center [428, 332] width 475 height 12
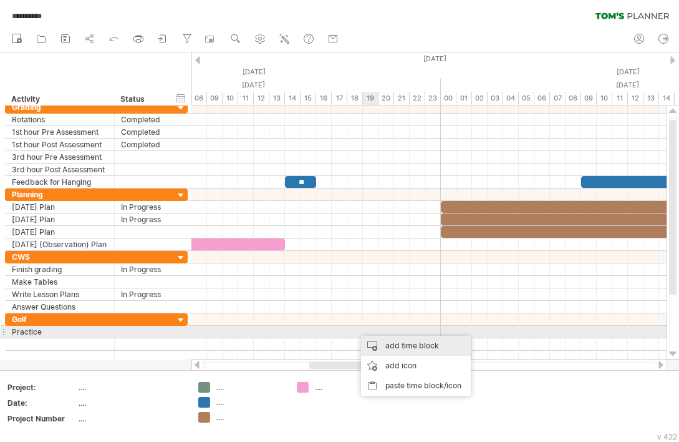
click at [377, 338] on div "add time block" at bounding box center [416, 345] width 110 height 20
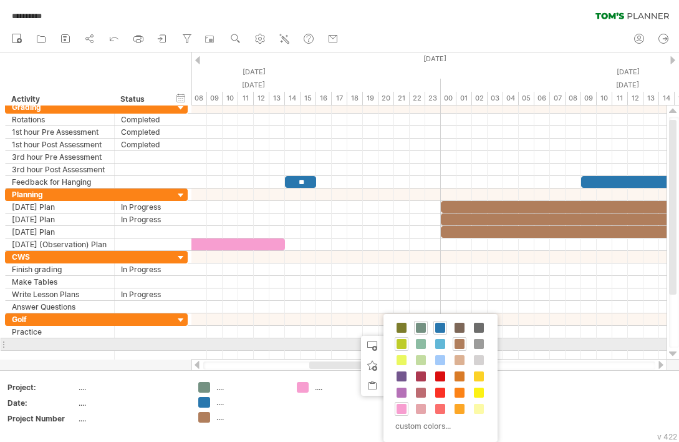
click at [400, 345] on span at bounding box center [402, 344] width 10 height 10
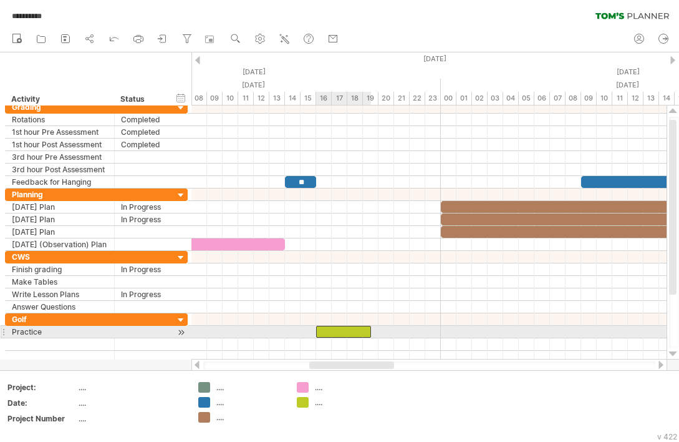
drag, startPoint x: 355, startPoint y: 331, endPoint x: 314, endPoint y: 329, distance: 41.2
click at [314, 329] on span at bounding box center [316, 332] width 5 height 12
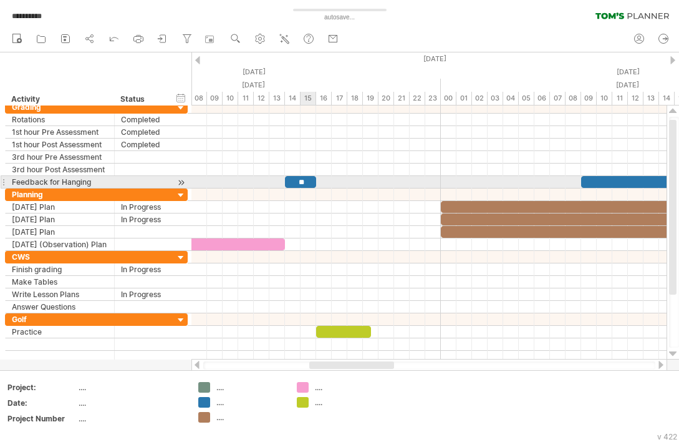
click at [313, 179] on div "**" at bounding box center [300, 182] width 31 height 12
drag, startPoint x: 314, startPoint y: 180, endPoint x: 303, endPoint y: 179, distance: 11.2
click at [303, 179] on div "**" at bounding box center [297, 182] width 24 height 12
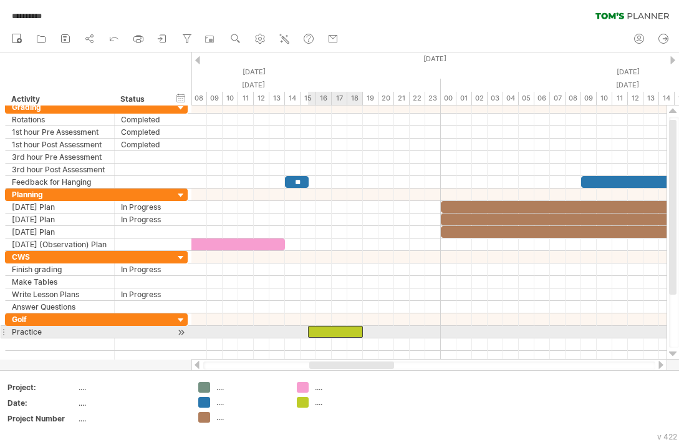
click at [330, 334] on div at bounding box center [335, 332] width 55 height 12
click at [346, 329] on div at bounding box center [335, 332] width 55 height 12
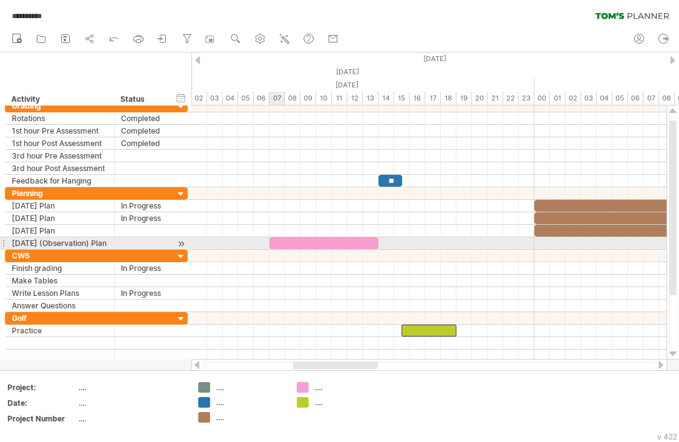
click at [279, 241] on div at bounding box center [323, 243] width 109 height 12
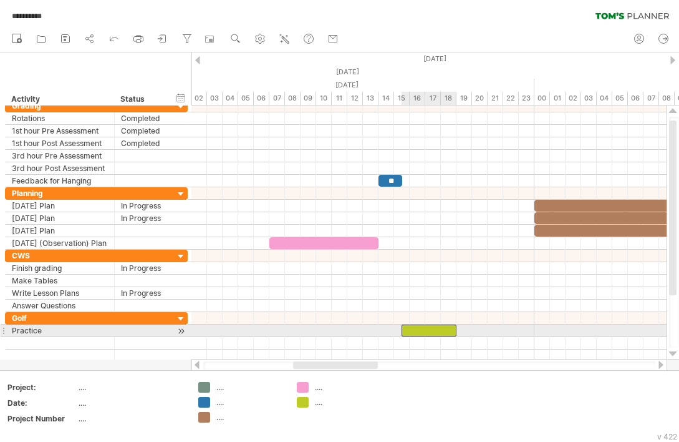
click at [427, 329] on div at bounding box center [429, 330] width 55 height 12
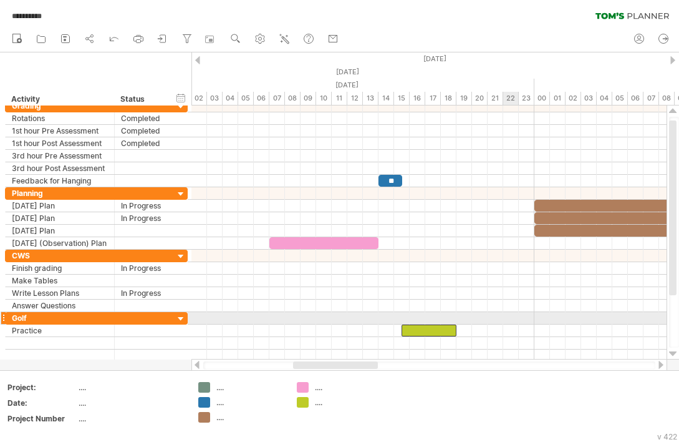
click at [514, 302] on div at bounding box center [428, 305] width 475 height 12
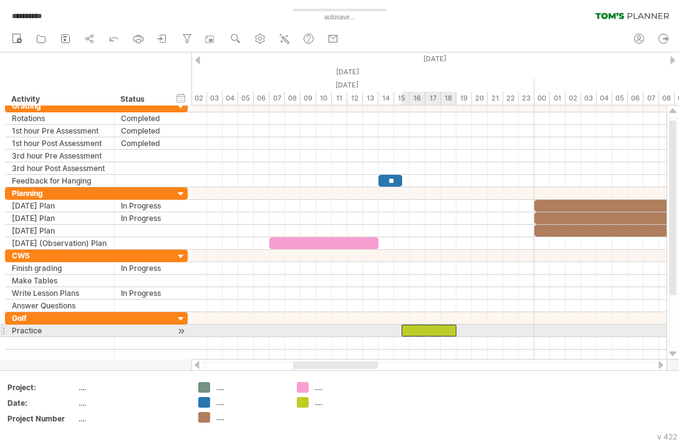
click at [423, 330] on div at bounding box center [429, 330] width 55 height 12
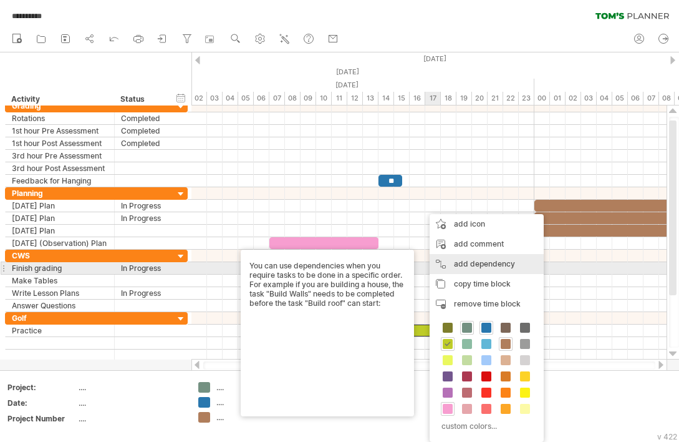
click at [499, 277] on div "copy time block copy time blocks/icons" at bounding box center [487, 284] width 114 height 20
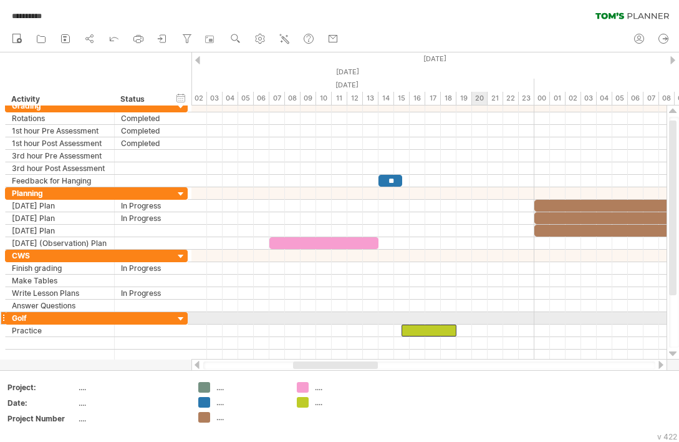
click at [477, 330] on div at bounding box center [428, 330] width 475 height 12
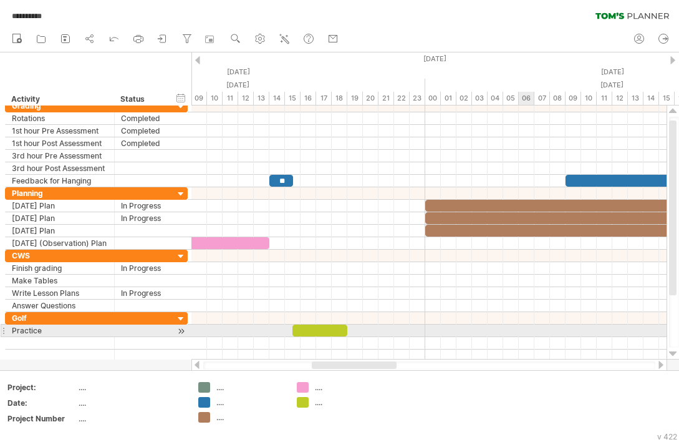
click at [519, 332] on div at bounding box center [428, 330] width 475 height 12
click at [505, 332] on div at bounding box center [428, 330] width 475 height 12
click at [489, 330] on div at bounding box center [428, 330] width 475 height 12
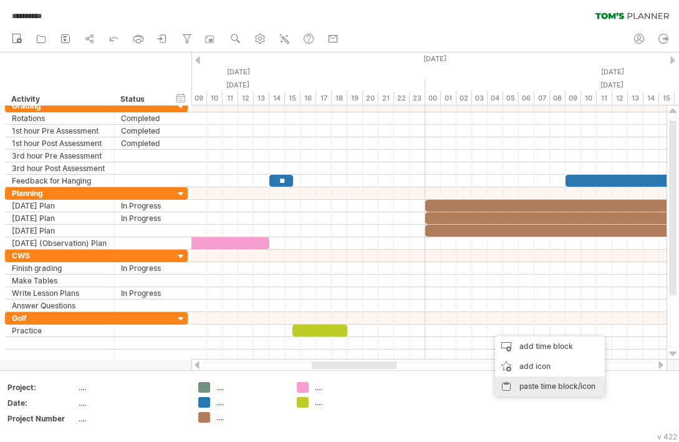
click at [535, 380] on div "paste time block/icon" at bounding box center [550, 386] width 110 height 20
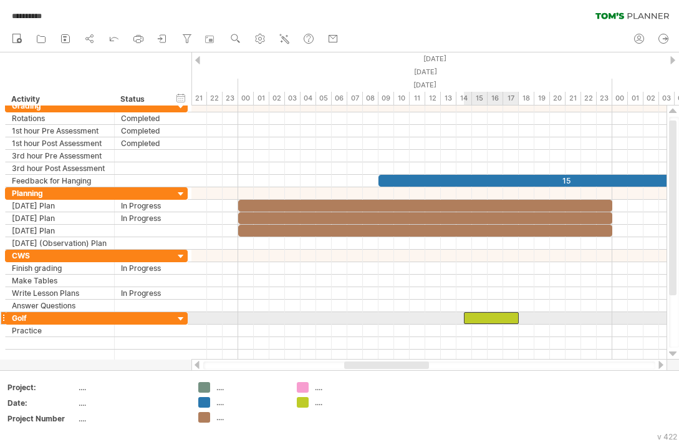
drag, startPoint x: 342, startPoint y: 332, endPoint x: 508, endPoint y: 320, distance: 166.3
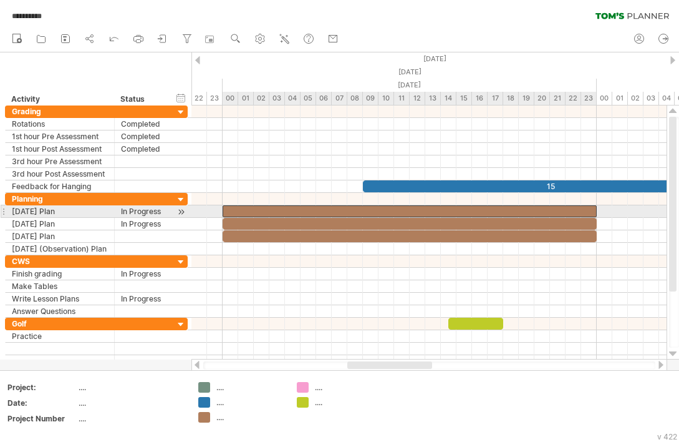
click at [293, 216] on div at bounding box center [410, 211] width 374 height 12
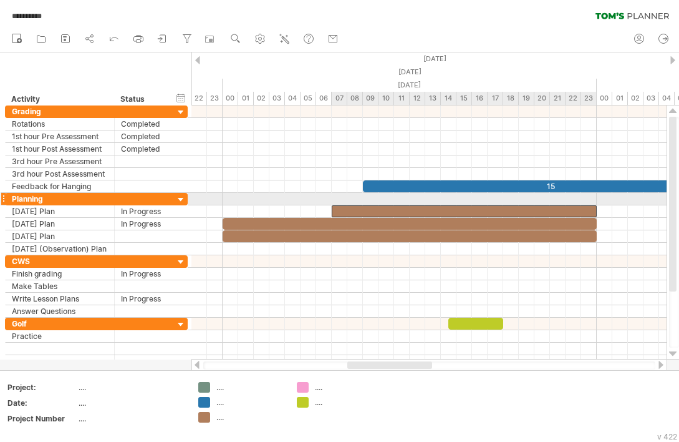
drag, startPoint x: 220, startPoint y: 212, endPoint x: 329, endPoint y: 205, distance: 109.4
click at [329, 205] on div "15 15 15 15 ** ** [DATE] [DATE]" at bounding box center [428, 232] width 475 height 254
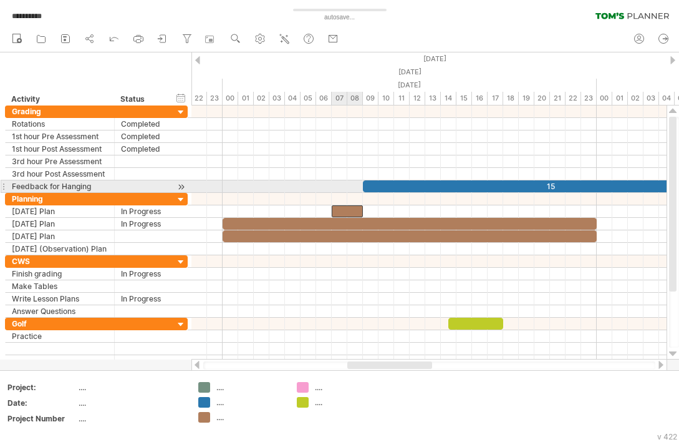
drag, startPoint x: 596, startPoint y: 210, endPoint x: 361, endPoint y: 191, distance: 235.2
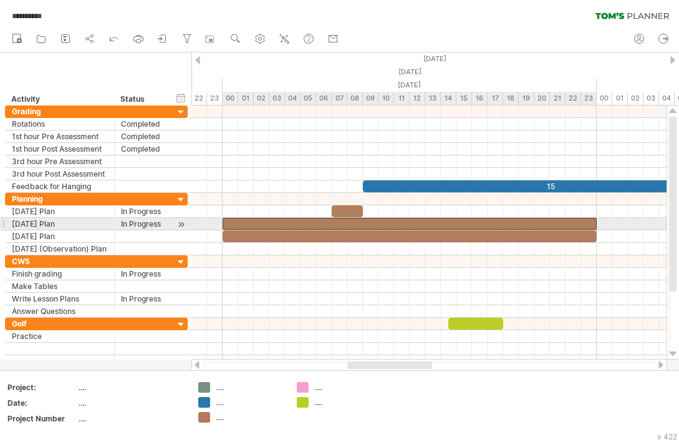
click at [239, 221] on div at bounding box center [410, 224] width 374 height 12
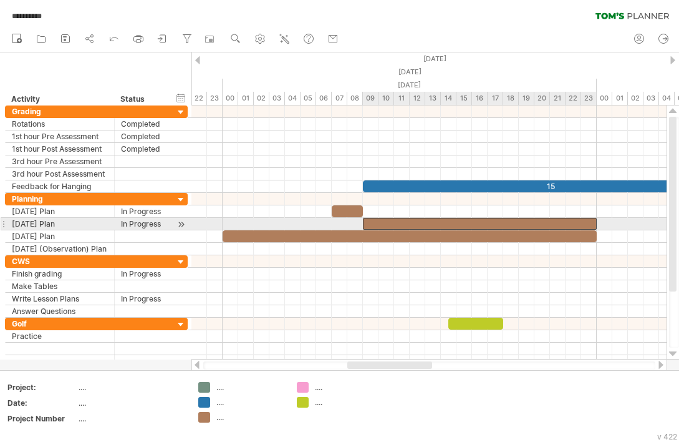
drag, startPoint x: 222, startPoint y: 221, endPoint x: 364, endPoint y: 220, distance: 142.2
click at [364, 220] on span at bounding box center [362, 224] width 5 height 12
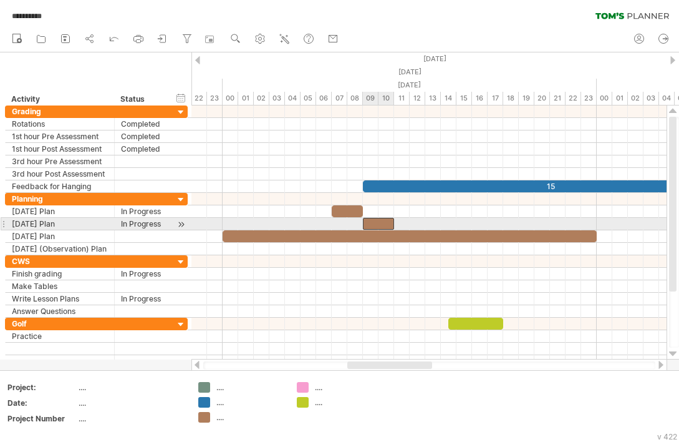
drag, startPoint x: 596, startPoint y: 221, endPoint x: 393, endPoint y: 223, distance: 202.1
click at [393, 223] on span at bounding box center [394, 224] width 5 height 12
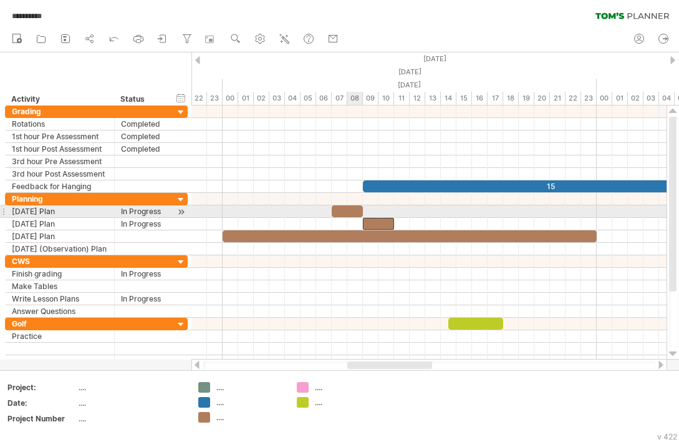
click at [354, 209] on div at bounding box center [347, 211] width 31 height 12
drag, startPoint x: 361, startPoint y: 208, endPoint x: 352, endPoint y: 208, distance: 9.4
click at [352, 208] on div at bounding box center [344, 211] width 24 height 12
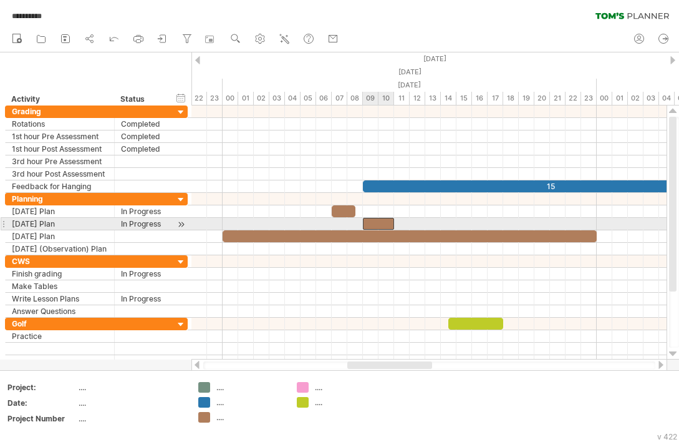
click at [370, 228] on div at bounding box center [378, 224] width 31 height 12
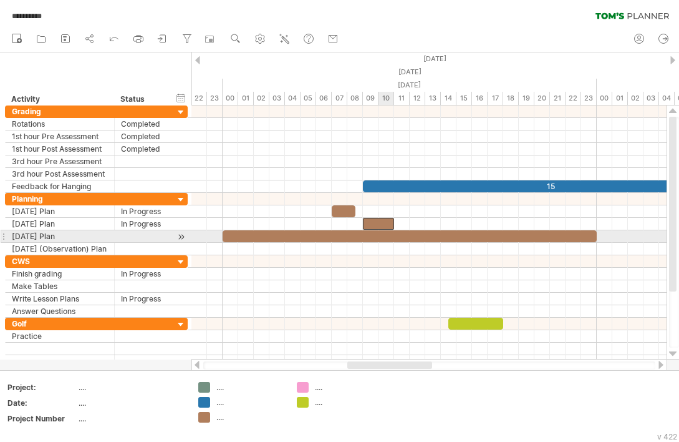
click at [384, 243] on div at bounding box center [428, 249] width 475 height 12
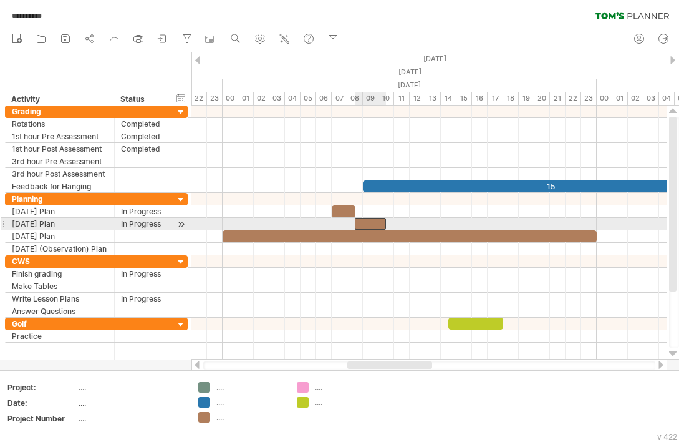
drag, startPoint x: 384, startPoint y: 224, endPoint x: 375, endPoint y: 224, distance: 8.7
click at [375, 224] on div at bounding box center [370, 224] width 31 height 12
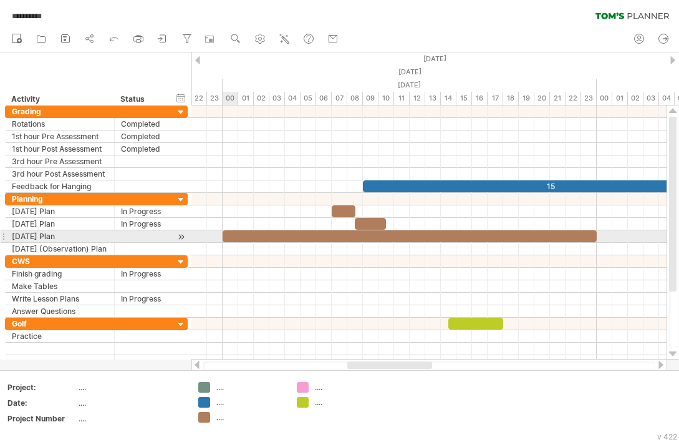
click at [234, 238] on div at bounding box center [410, 236] width 374 height 12
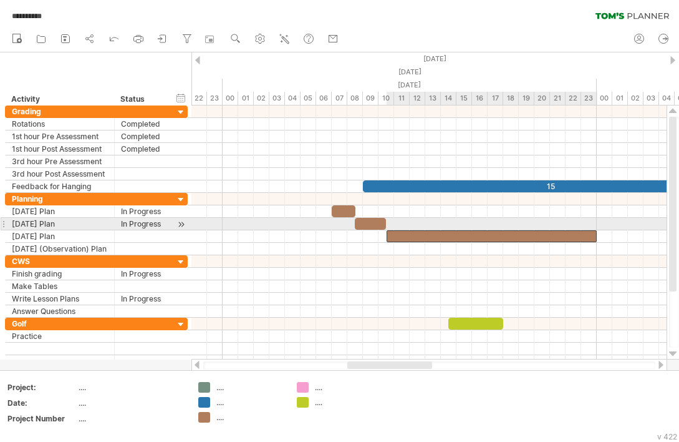
drag, startPoint x: 223, startPoint y: 234, endPoint x: 386, endPoint y: 225, distance: 163.0
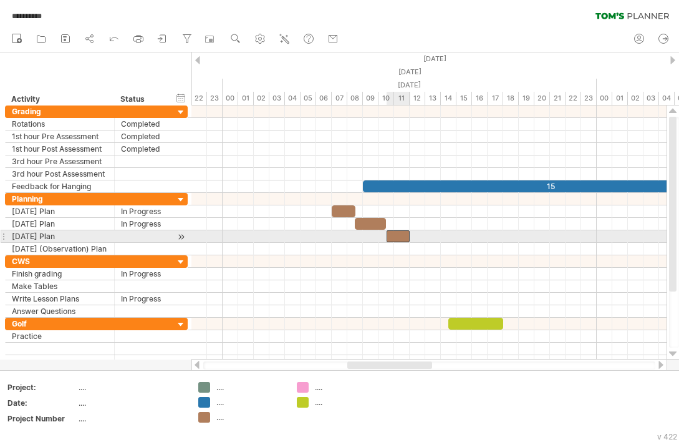
drag, startPoint x: 596, startPoint y: 231, endPoint x: 410, endPoint y: 232, distance: 185.2
click at [410, 232] on span at bounding box center [409, 236] width 5 height 12
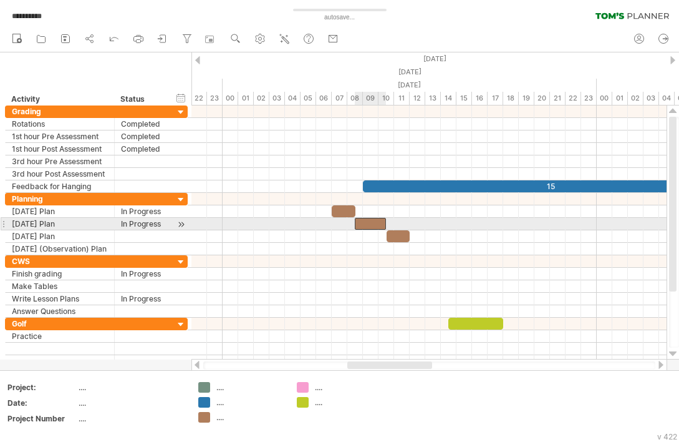
click at [376, 224] on div at bounding box center [370, 224] width 31 height 12
drag, startPoint x: 384, startPoint y: 223, endPoint x: 377, endPoint y: 223, distance: 6.9
click at [377, 223] on span at bounding box center [378, 224] width 5 height 12
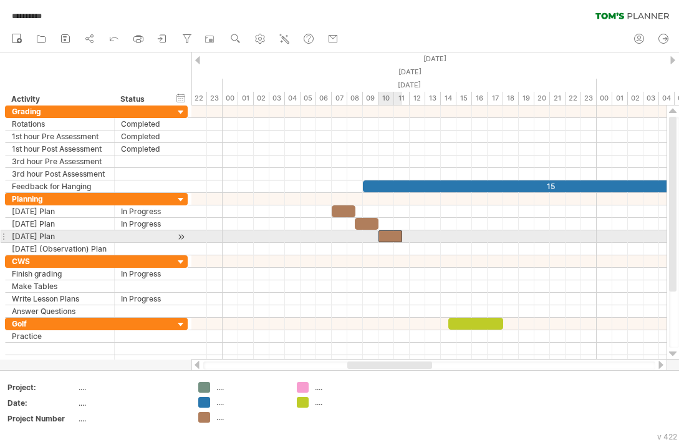
drag, startPoint x: 395, startPoint y: 237, endPoint x: 385, endPoint y: 236, distance: 10.0
click at [385, 236] on div at bounding box center [391, 236] width 24 height 12
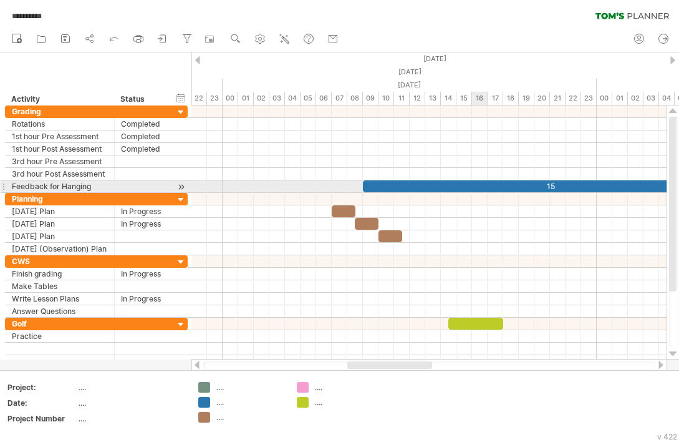
click at [475, 181] on div "15" at bounding box center [550, 186] width 374 height 12
click at [373, 183] on div "**" at bounding box center [550, 186] width 374 height 12
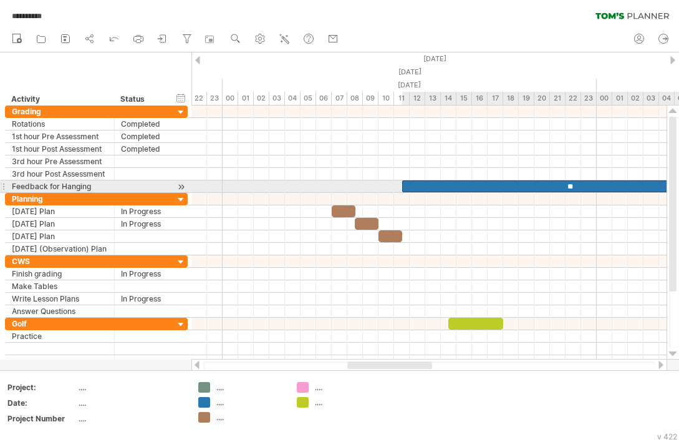
drag, startPoint x: 363, startPoint y: 183, endPoint x: 401, endPoint y: 183, distance: 38.0
click at [401, 183] on span at bounding box center [402, 186] width 5 height 12
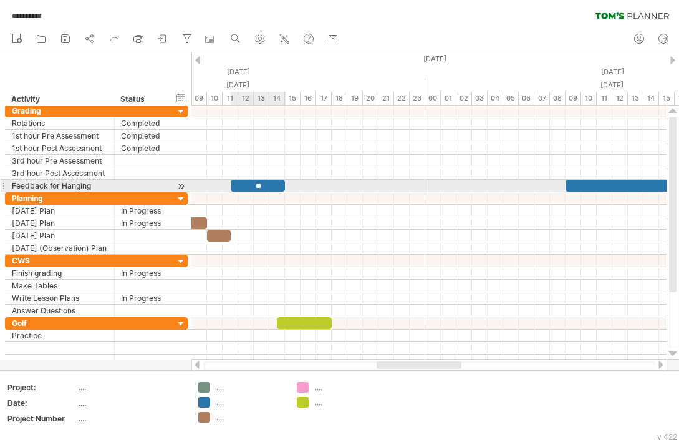
drag, startPoint x: 566, startPoint y: 187, endPoint x: 285, endPoint y: 188, distance: 281.2
click at [285, 188] on span at bounding box center [284, 186] width 5 height 12
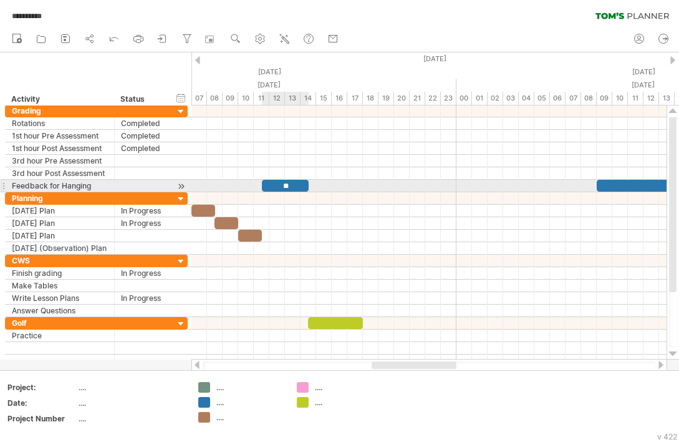
drag, startPoint x: 315, startPoint y: 181, endPoint x: 306, endPoint y: 181, distance: 8.8
click at [306, 181] on span at bounding box center [308, 186] width 5 height 12
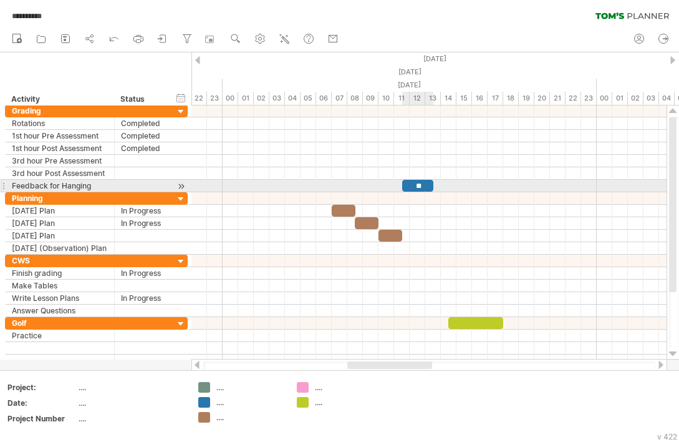
drag, startPoint x: 446, startPoint y: 184, endPoint x: 432, endPoint y: 184, distance: 14.3
click at [432, 184] on span at bounding box center [433, 186] width 5 height 12
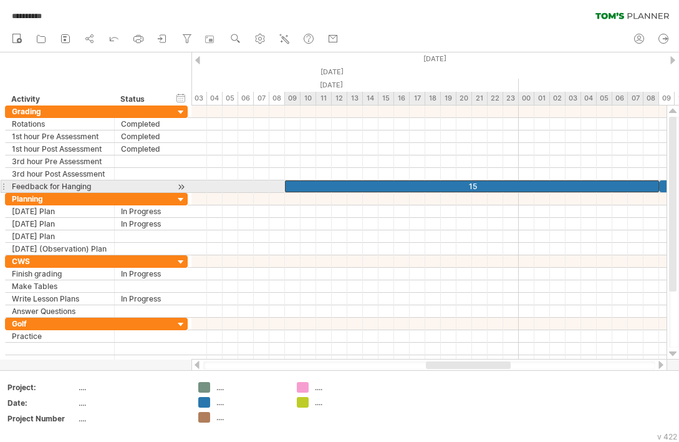
click at [413, 186] on div "15" at bounding box center [472, 186] width 374 height 12
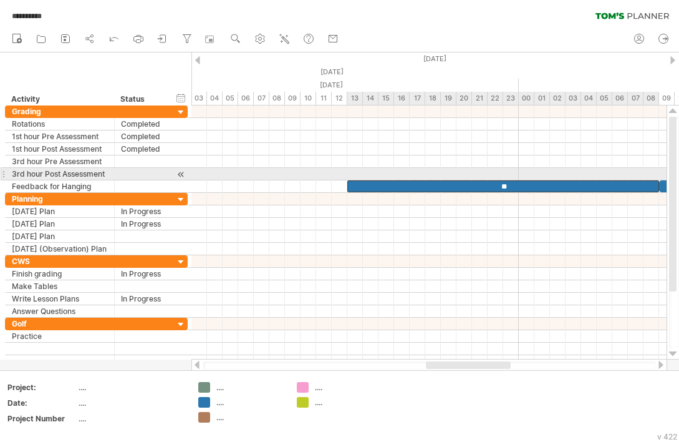
drag, startPoint x: 286, startPoint y: 187, endPoint x: 346, endPoint y: 168, distance: 62.7
click at [346, 168] on div "15 15 ** ** ** ** [DATE] [DATE]" at bounding box center [428, 232] width 475 height 254
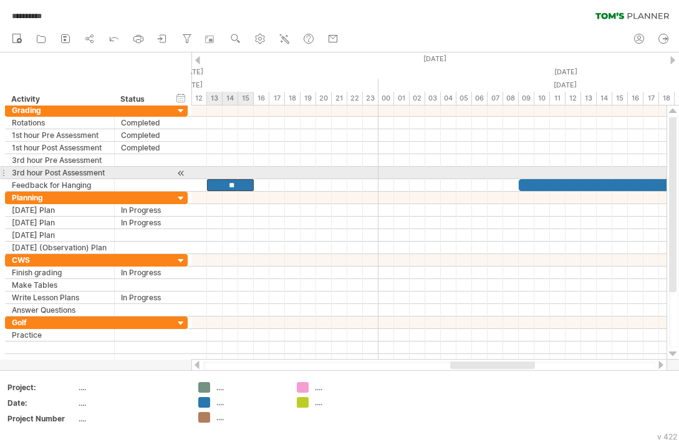
drag, startPoint x: 518, startPoint y: 185, endPoint x: 253, endPoint y: 178, distance: 264.5
click at [253, 178] on div "15 15 ** ** ** ** [DATE] [DATE]" at bounding box center [428, 232] width 475 height 254
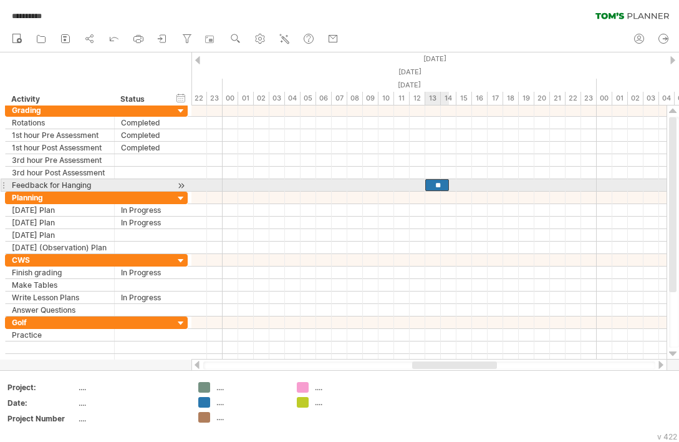
drag, startPoint x: 473, startPoint y: 183, endPoint x: 448, endPoint y: 183, distance: 25.6
click at [448, 183] on span at bounding box center [448, 185] width 5 height 12
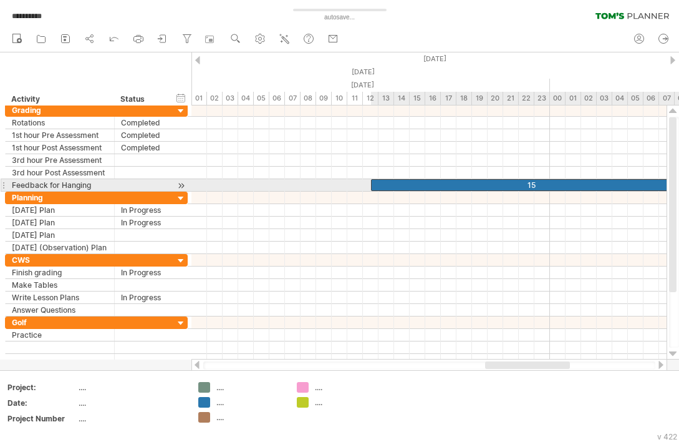
drag, startPoint x: 315, startPoint y: 182, endPoint x: 368, endPoint y: 181, distance: 53.0
click at [369, 181] on span at bounding box center [371, 185] width 5 height 12
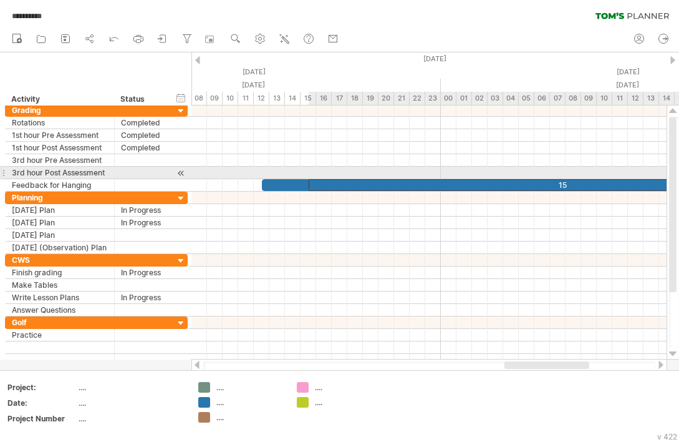
drag, startPoint x: 581, startPoint y: 182, endPoint x: 301, endPoint y: 175, distance: 279.5
click at [301, 175] on div "15 ** ** ** ** 15 [DATE] [DATE]" at bounding box center [428, 232] width 475 height 254
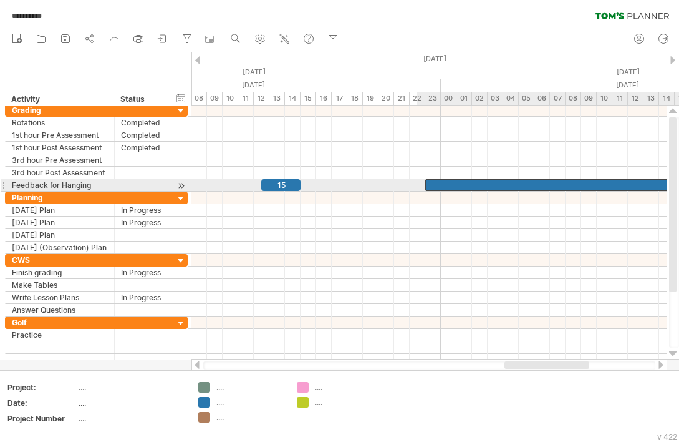
drag, startPoint x: 307, startPoint y: 182, endPoint x: 438, endPoint y: 181, distance: 131.6
click at [438, 181] on div "15" at bounding box center [682, 185] width 514 height 12
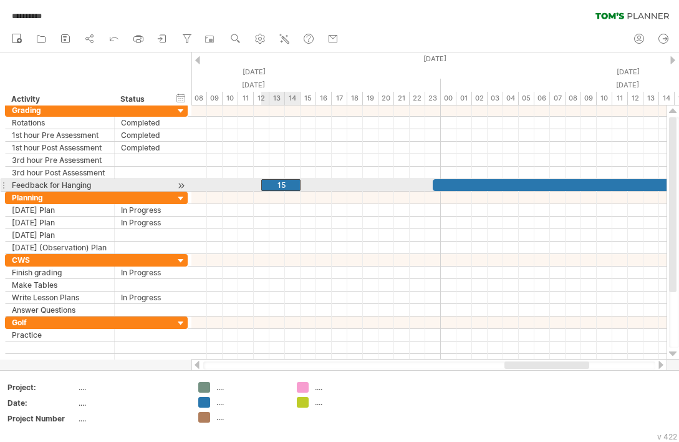
click at [274, 182] on div "15" at bounding box center [280, 185] width 39 height 12
drag, startPoint x: 298, startPoint y: 180, endPoint x: 280, endPoint y: 180, distance: 18.1
click at [280, 180] on div "**" at bounding box center [273, 185] width 24 height 12
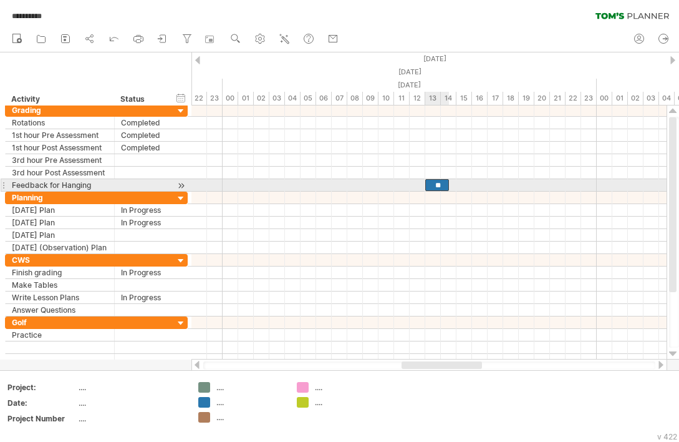
click at [437, 182] on div "**" at bounding box center [437, 185] width 24 height 12
drag, startPoint x: 426, startPoint y: 182, endPoint x: 418, endPoint y: 182, distance: 7.5
click at [418, 182] on span at bounding box center [417, 185] width 5 height 12
click at [440, 181] on span at bounding box center [440, 185] width 5 height 12
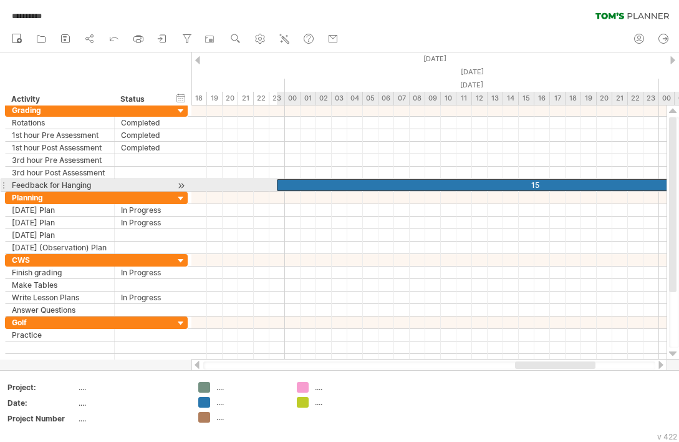
click at [476, 186] on div "15" at bounding box center [534, 185] width 514 height 12
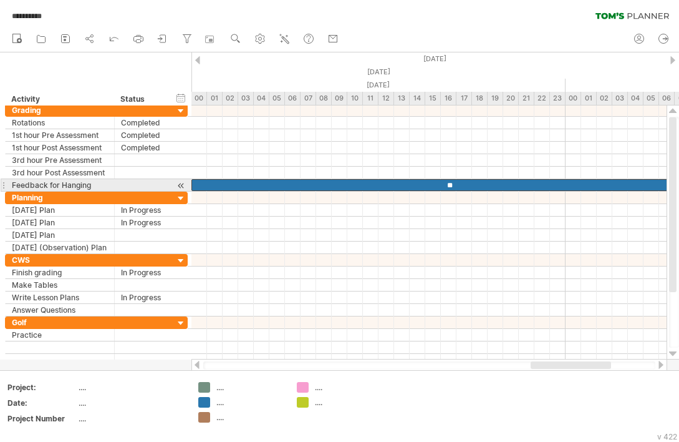
drag, startPoint x: 437, startPoint y: 184, endPoint x: 445, endPoint y: 184, distance: 8.7
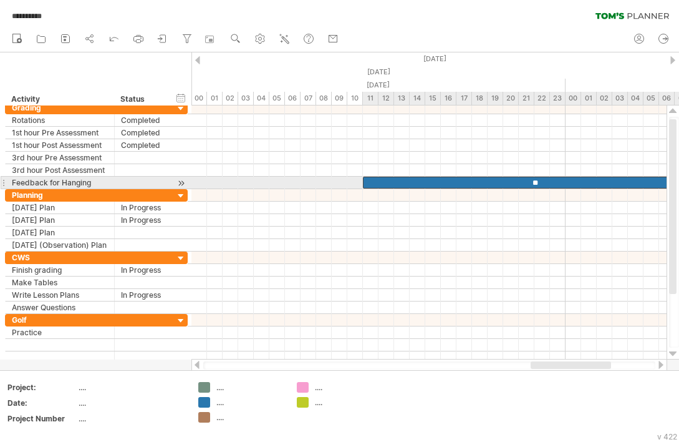
drag, startPoint x: 193, startPoint y: 181, endPoint x: 363, endPoint y: 183, distance: 170.3
click at [363, 183] on span at bounding box center [362, 182] width 5 height 12
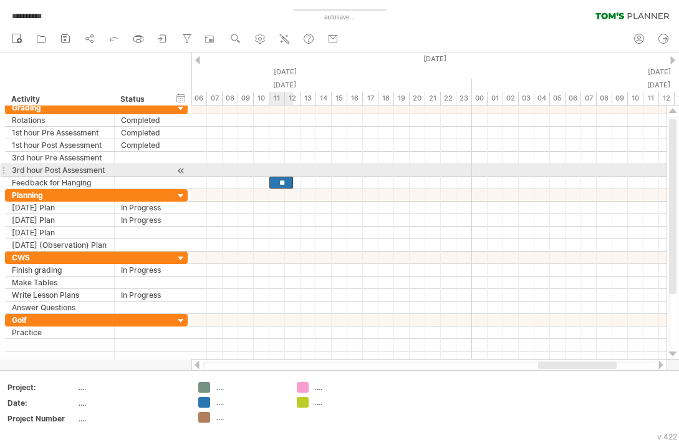
drag, startPoint x: 610, startPoint y: 177, endPoint x: 293, endPoint y: 164, distance: 317.7
click at [293, 164] on div "** ** ** ** ** ** [DATE] [DATE]" at bounding box center [428, 232] width 475 height 254
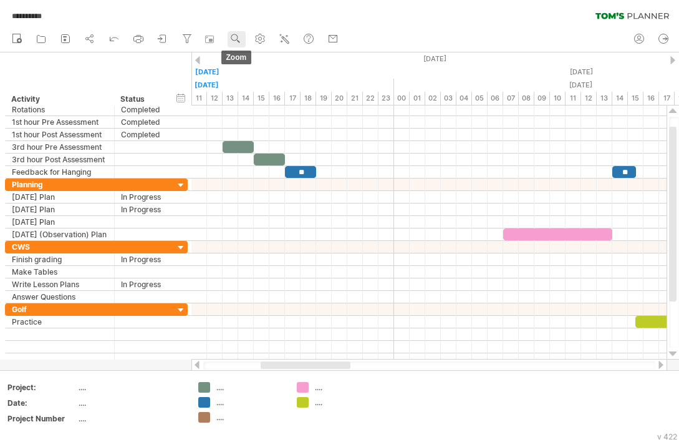
click at [233, 43] on use at bounding box center [235, 38] width 12 height 12
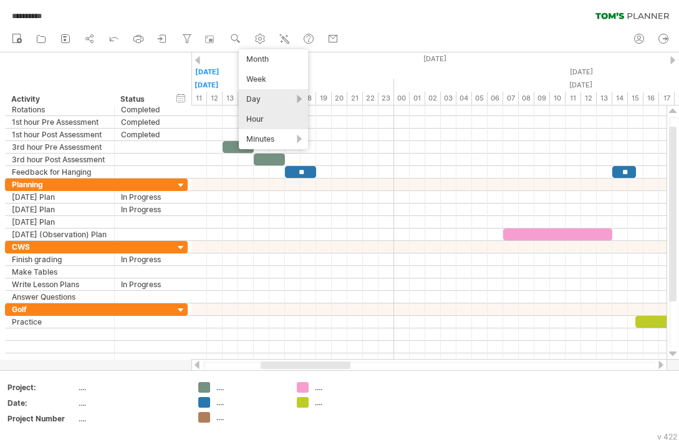
click at [263, 94] on div "Day" at bounding box center [273, 99] width 69 height 20
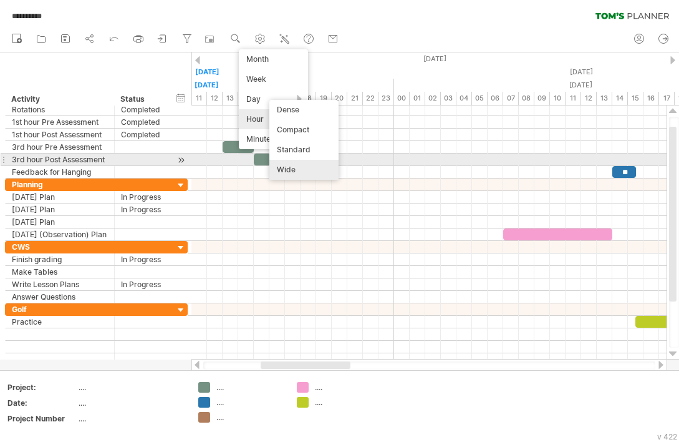
click at [290, 166] on div "Wide" at bounding box center [303, 170] width 69 height 20
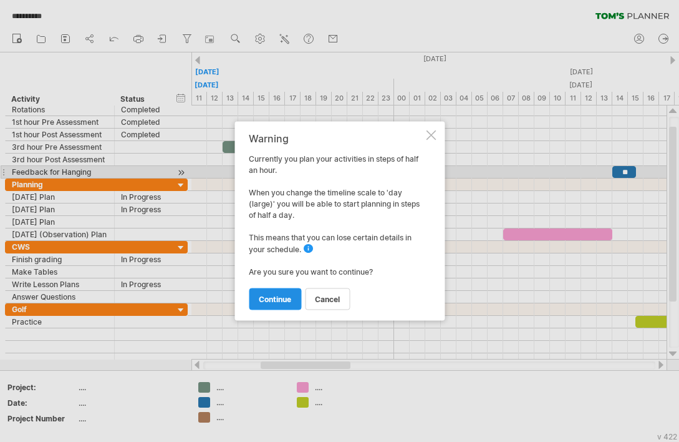
click at [276, 294] on span "continue" at bounding box center [275, 298] width 32 height 9
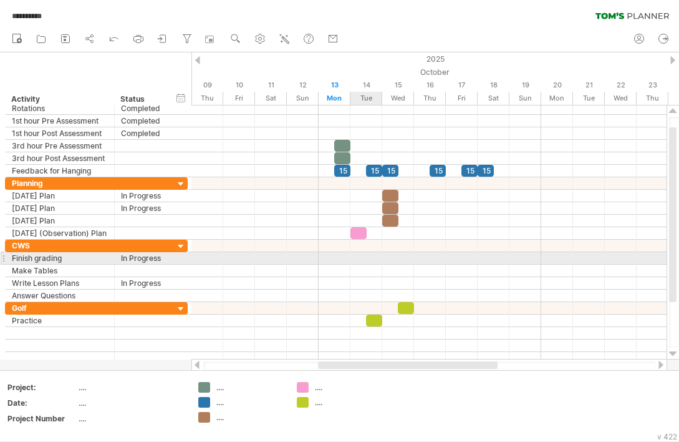
click at [365, 259] on div at bounding box center [428, 258] width 475 height 12
click at [61, 259] on div "Finish grading" at bounding box center [60, 258] width 96 height 12
click at [54, 259] on input "**********" at bounding box center [60, 258] width 96 height 12
click at [22, 258] on input "**********" at bounding box center [60, 258] width 96 height 12
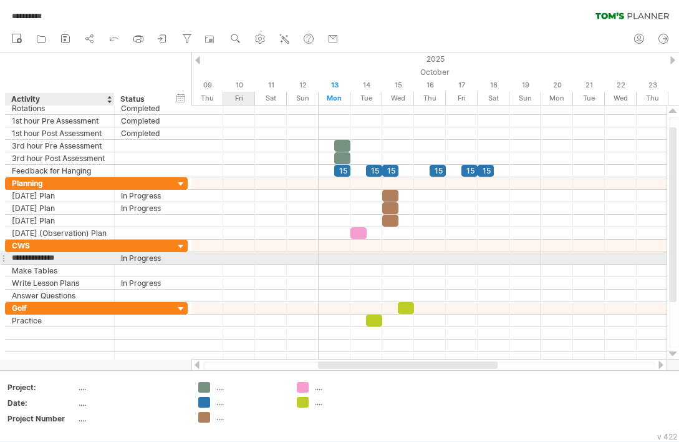
click at [9, 258] on div "**********" at bounding box center [60, 258] width 109 height 12
click at [6, 258] on div "**********" at bounding box center [60, 258] width 109 height 12
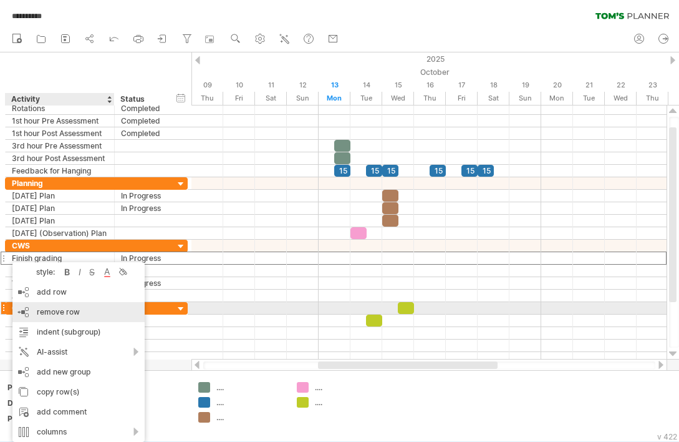
click at [74, 312] on span "remove row" at bounding box center [58, 311] width 43 height 9
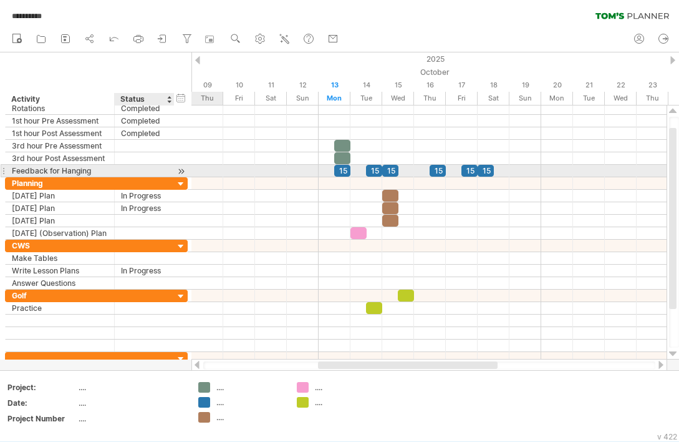
click at [147, 170] on div at bounding box center [144, 171] width 47 height 12
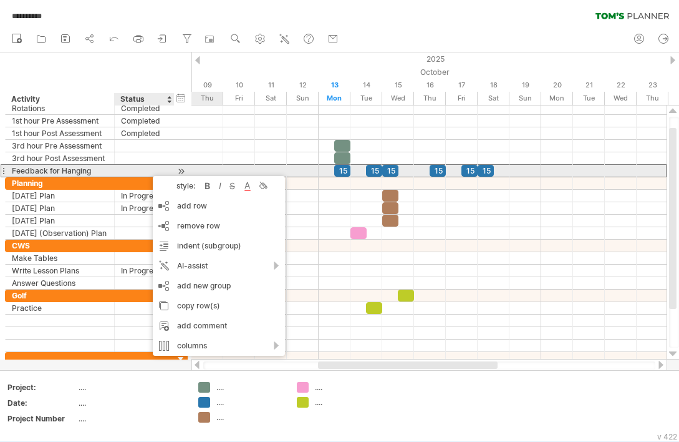
click at [147, 170] on div at bounding box center [145, 171] width 60 height 12
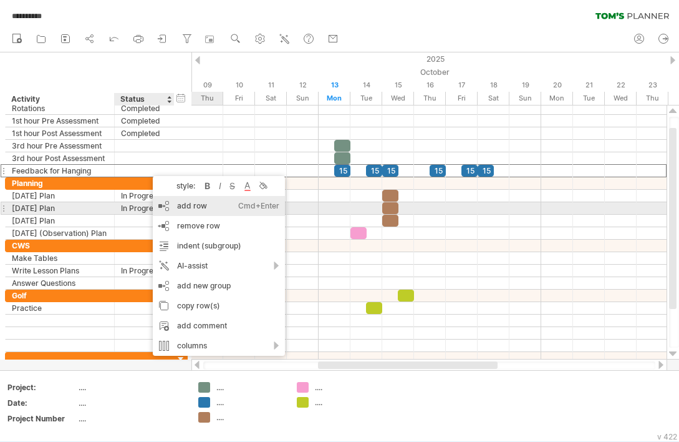
click at [181, 209] on div "add row Ctrl+Enter Cmd+Enter" at bounding box center [219, 206] width 132 height 20
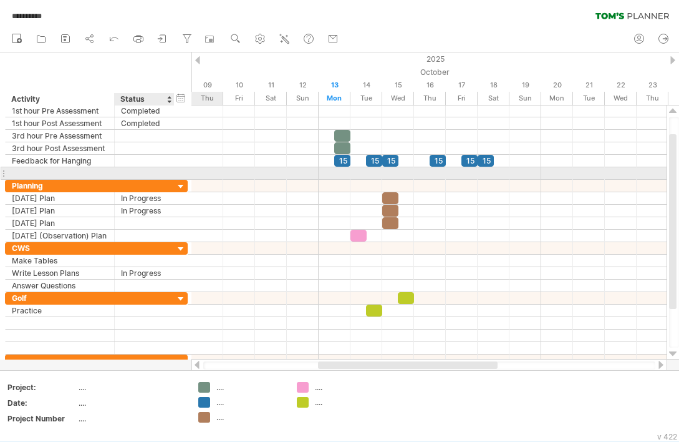
click at [123, 173] on div at bounding box center [144, 173] width 47 height 12
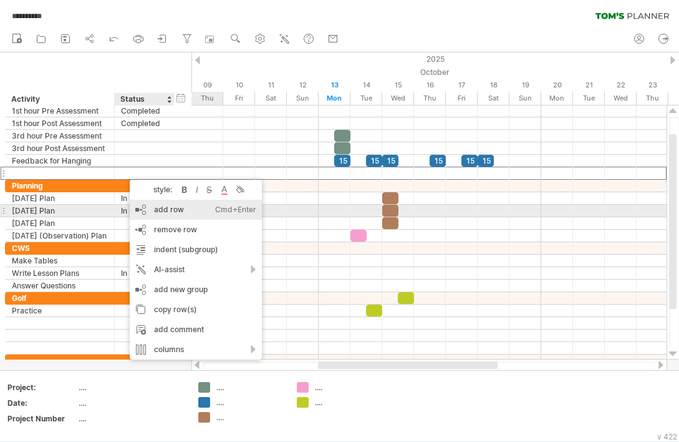
click at [181, 213] on div "add row Ctrl+Enter Cmd+Enter" at bounding box center [196, 210] width 132 height 20
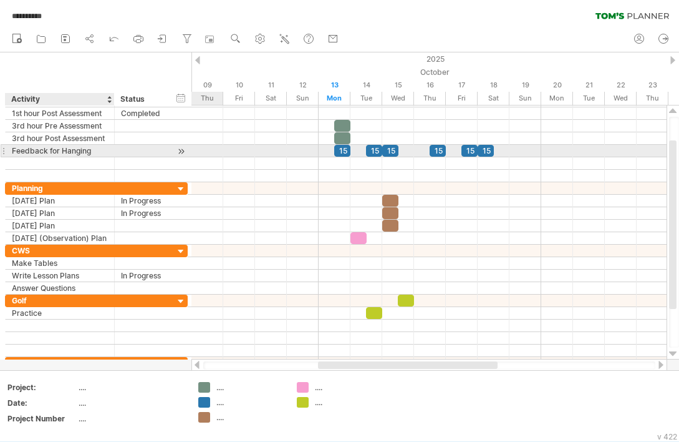
click at [60, 145] on div "Feedback for Hanging" at bounding box center [60, 151] width 96 height 12
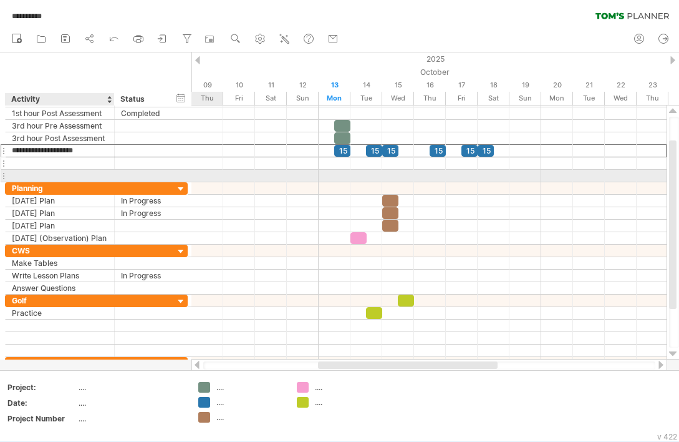
click at [64, 165] on div at bounding box center [60, 163] width 96 height 12
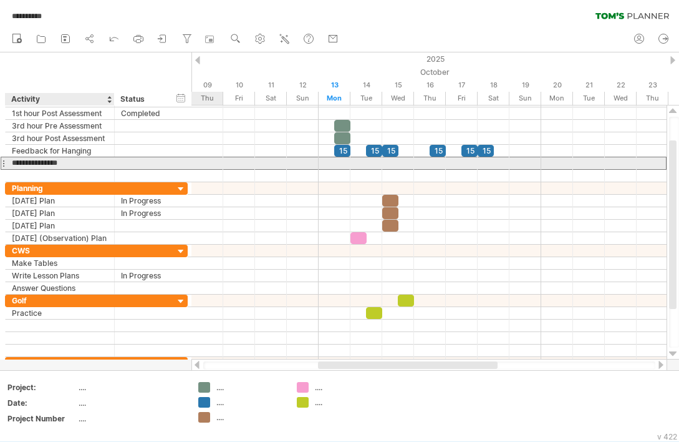
type input "**********"
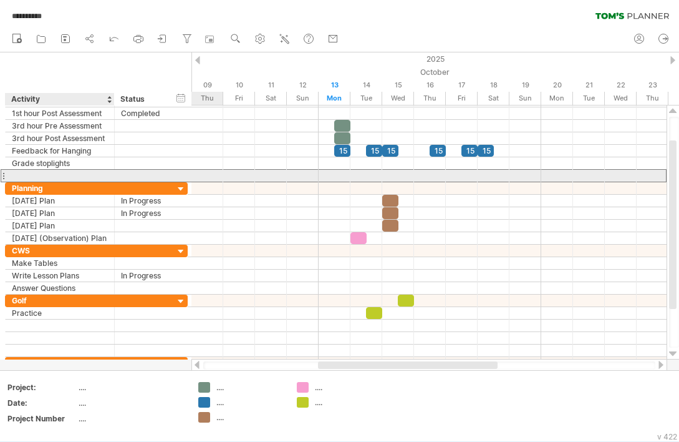
click at [65, 176] on div at bounding box center [60, 176] width 96 height 12
type input "*******"
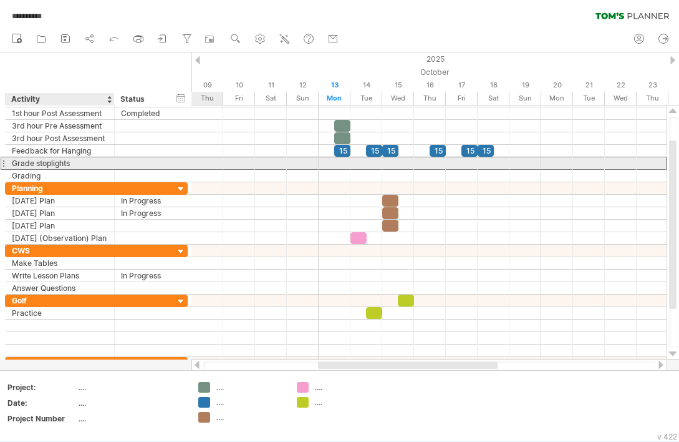
click at [55, 163] on div "Grade stoplights" at bounding box center [60, 163] width 96 height 12
click at [0, 0] on input "**********" at bounding box center [0, 0] width 0 height 0
type input "*"
type input "**********"
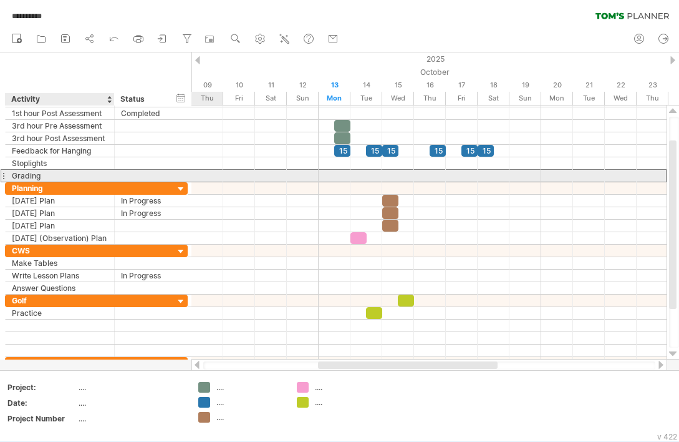
click at [48, 171] on div "Grading" at bounding box center [60, 176] width 96 height 12
click at [30, 172] on input "*******" at bounding box center [60, 176] width 96 height 12
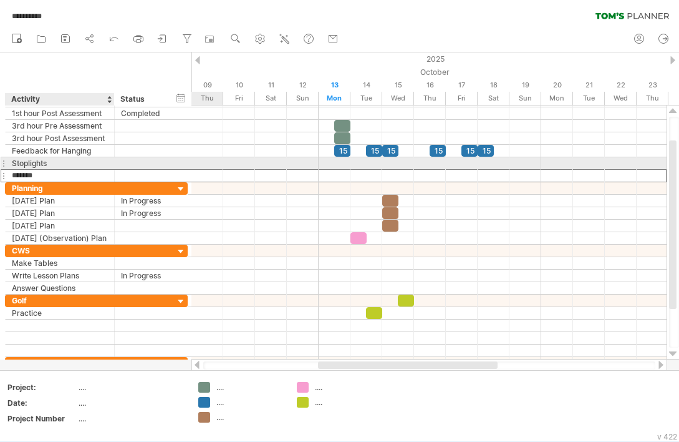
type input "********"
click at [405, 162] on div at bounding box center [428, 163] width 475 height 12
click at [418, 161] on div at bounding box center [428, 163] width 475 height 12
click at [466, 157] on div at bounding box center [428, 163] width 475 height 12
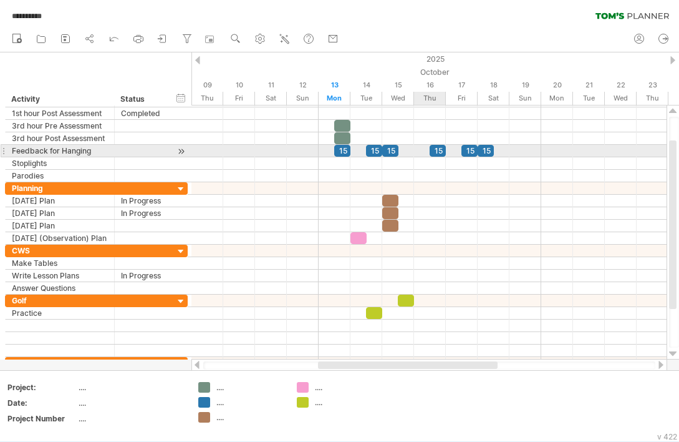
click at [437, 157] on div at bounding box center [428, 151] width 475 height 12
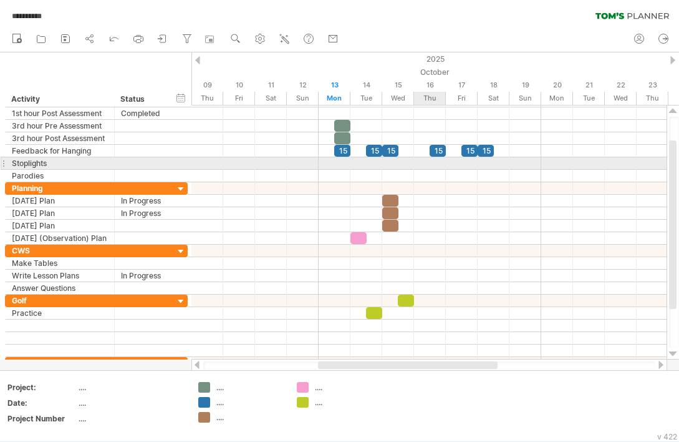
click at [429, 167] on div at bounding box center [428, 163] width 475 height 12
click at [433, 166] on div at bounding box center [428, 163] width 475 height 12
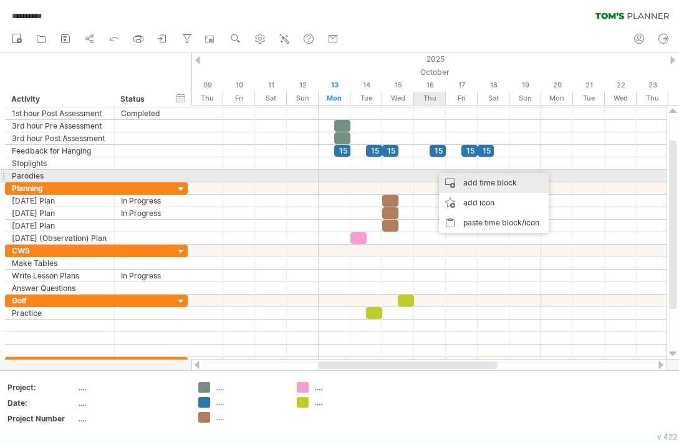
click at [461, 179] on div "add time block" at bounding box center [494, 183] width 110 height 20
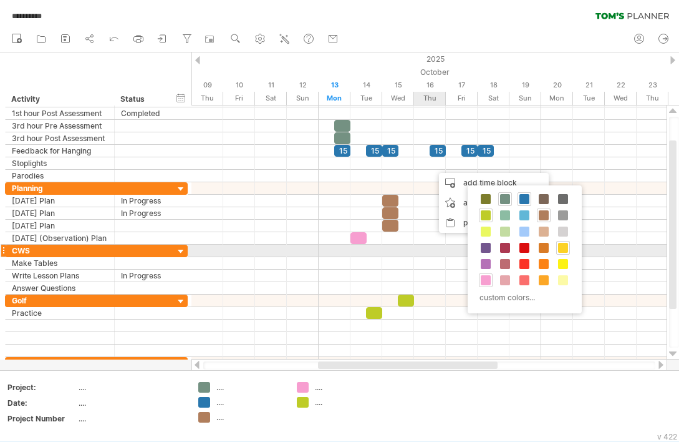
click at [551, 249] on span at bounding box center [563, 248] width 10 height 10
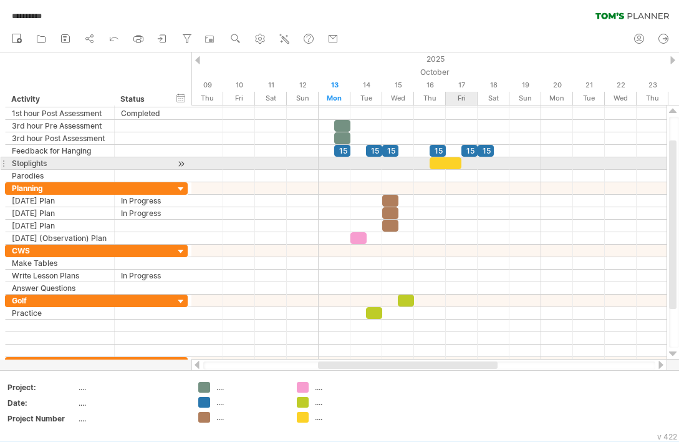
click at [452, 160] on div at bounding box center [446, 163] width 32 height 12
drag, startPoint x: 460, startPoint y: 160, endPoint x: 449, endPoint y: 160, distance: 11.2
click at [449, 160] on div "15 15 15 15 15 15 [DATE] - 0.5 days [DATE]" at bounding box center [428, 232] width 475 height 254
click at [437, 165] on div at bounding box center [438, 163] width 16 height 12
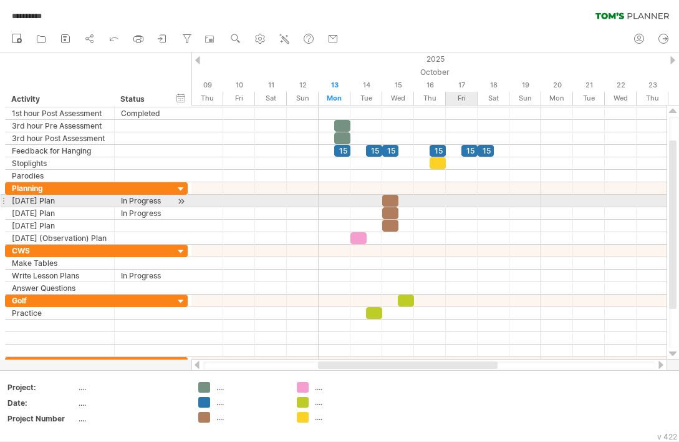
click at [474, 206] on div at bounding box center [428, 201] width 475 height 12
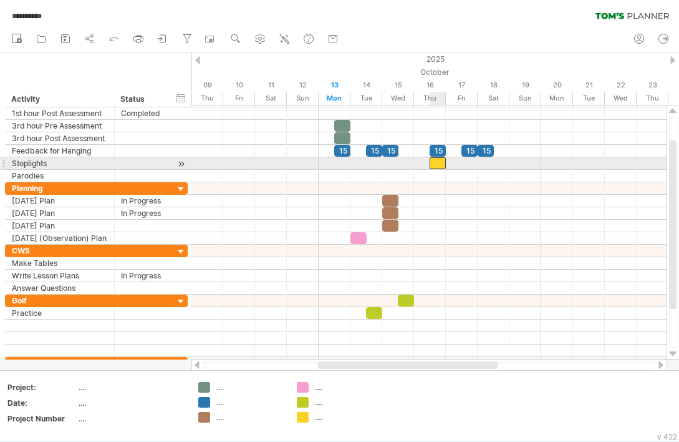
click at [435, 165] on div at bounding box center [438, 163] width 16 height 12
click at [435, 162] on div at bounding box center [438, 163] width 16 height 12
click at [435, 164] on div at bounding box center [438, 163] width 16 height 12
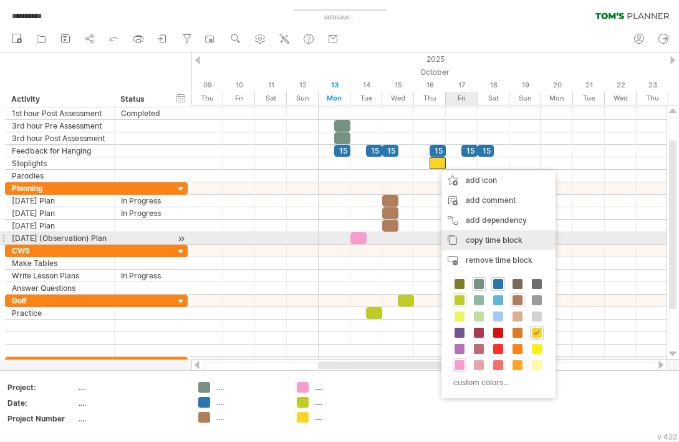
click at [487, 243] on span "copy time block" at bounding box center [494, 239] width 57 height 9
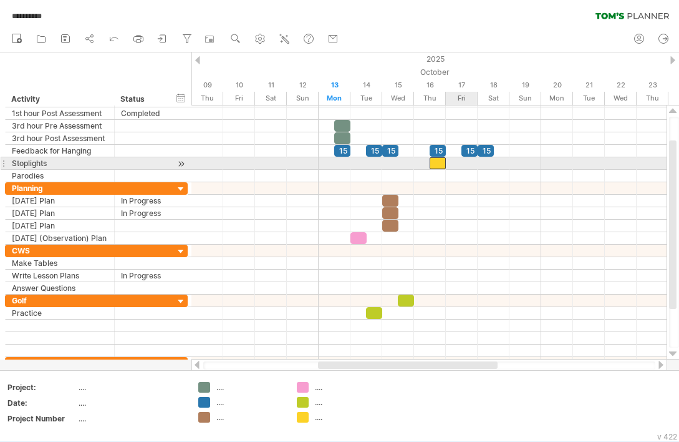
click at [458, 168] on div at bounding box center [428, 163] width 475 height 12
click at [461, 163] on div at bounding box center [428, 163] width 475 height 12
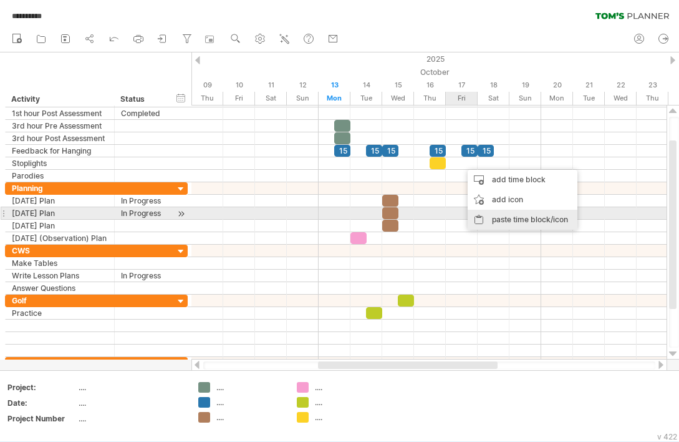
click at [507, 220] on div "paste time block/icon" at bounding box center [523, 220] width 110 height 20
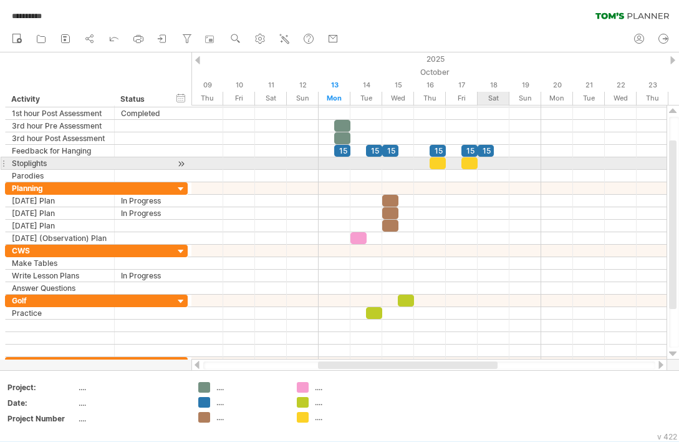
click at [491, 162] on div at bounding box center [428, 163] width 475 height 12
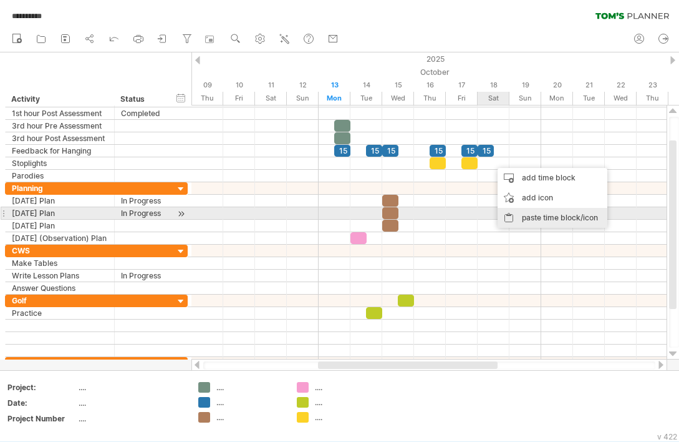
click at [535, 218] on div "paste time block/icon" at bounding box center [553, 218] width 110 height 20
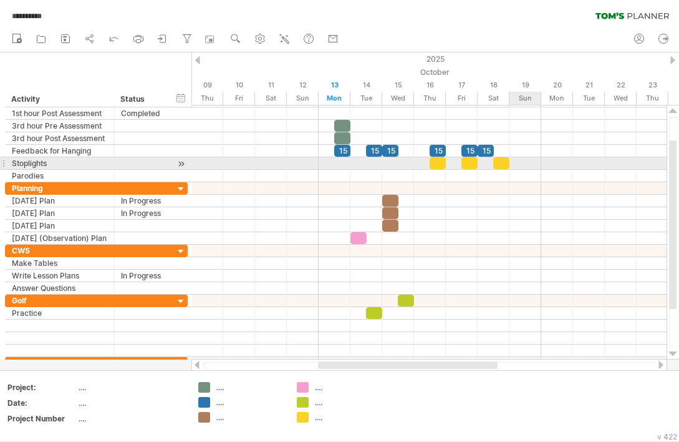
click at [523, 161] on div at bounding box center [428, 163] width 475 height 12
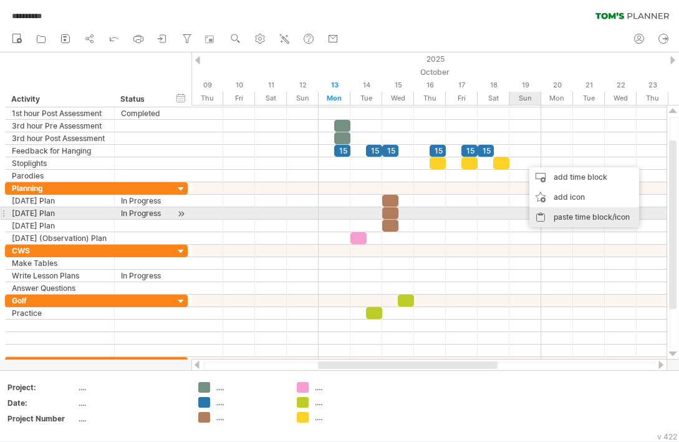
click at [549, 213] on div "paste time block/icon" at bounding box center [584, 217] width 110 height 20
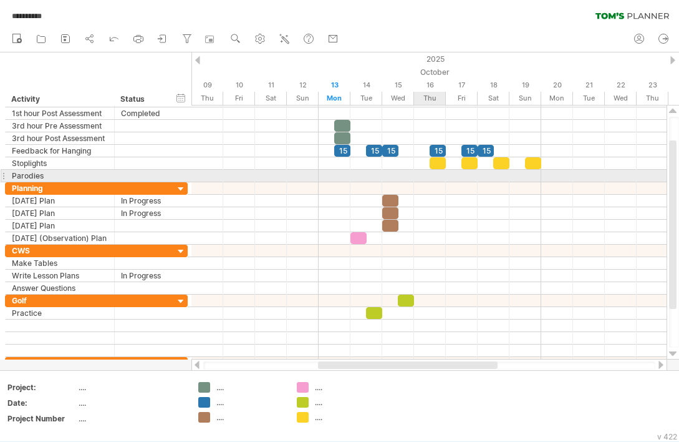
click at [442, 174] on div at bounding box center [428, 176] width 475 height 12
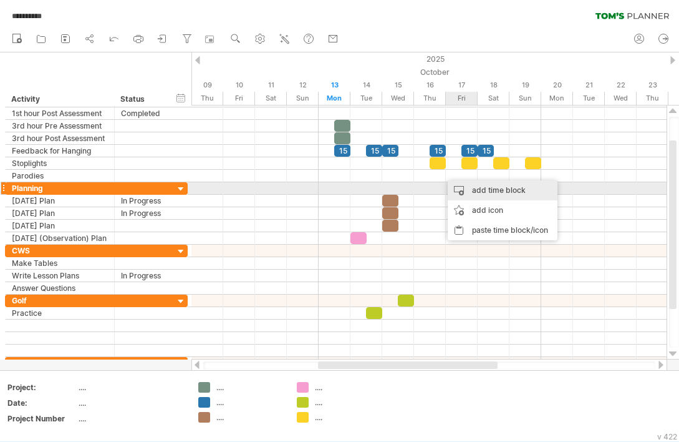
click at [474, 190] on div "add time block" at bounding box center [503, 190] width 110 height 20
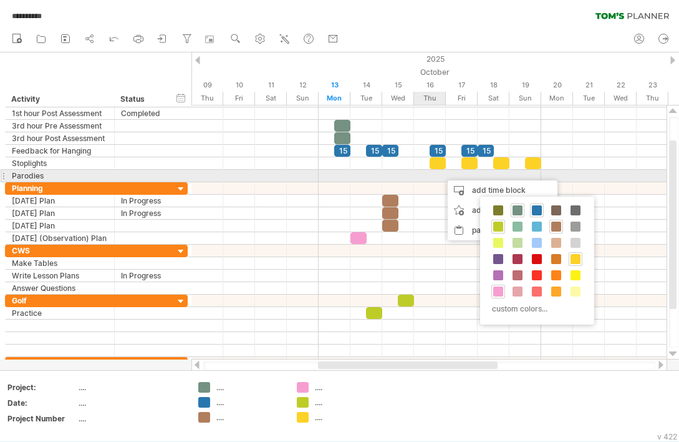
click at [434, 176] on div at bounding box center [428, 176] width 475 height 12
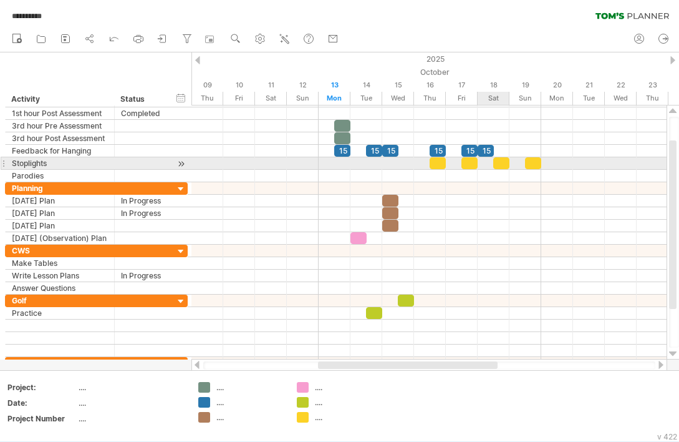
click at [504, 165] on div at bounding box center [501, 163] width 16 height 12
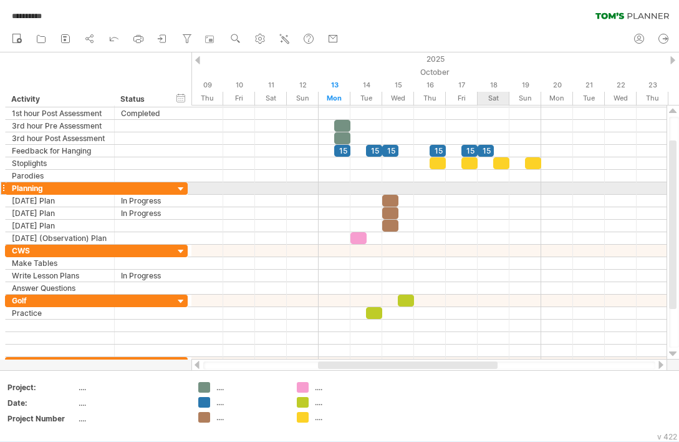
click at [505, 183] on div at bounding box center [428, 188] width 475 height 12
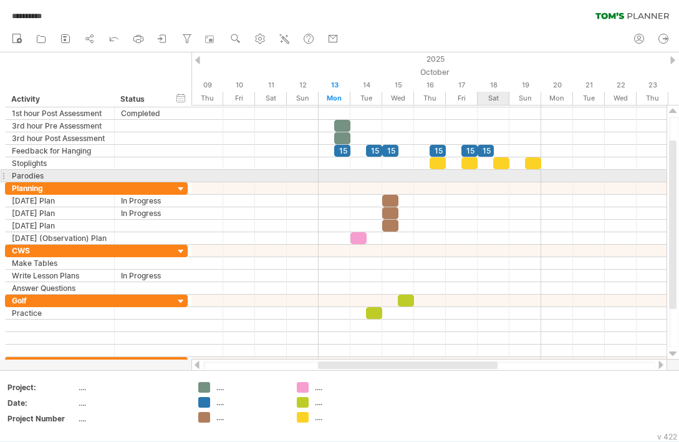
click at [503, 171] on div at bounding box center [428, 176] width 475 height 12
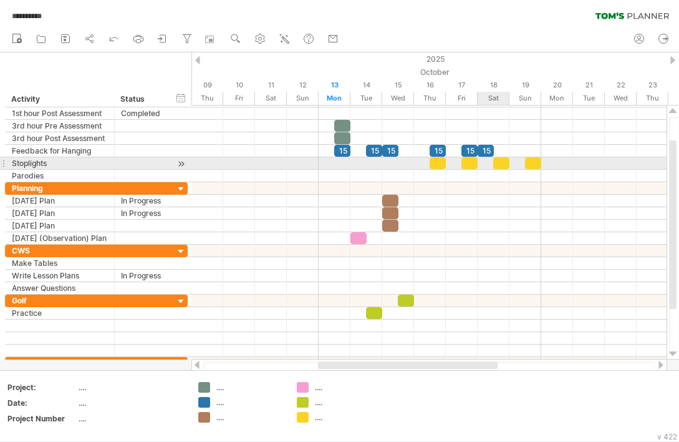
click at [499, 163] on div at bounding box center [501, 163] width 16 height 12
click at [499, 162] on div at bounding box center [501, 163] width 16 height 12
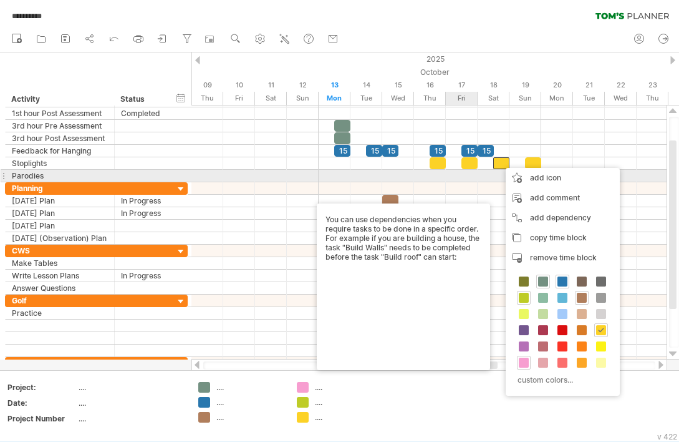
click at [461, 177] on div at bounding box center [428, 176] width 475 height 12
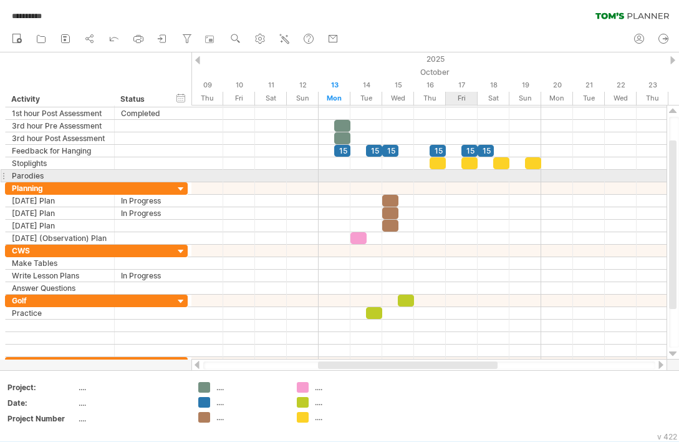
click at [461, 175] on div at bounding box center [428, 176] width 475 height 12
click at [468, 175] on div at bounding box center [428, 176] width 475 height 12
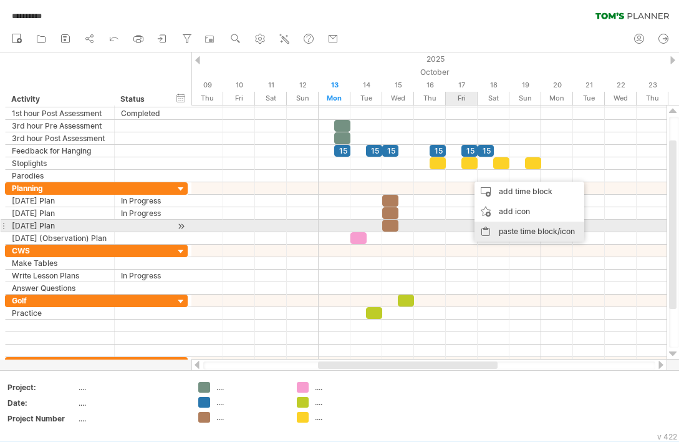
click at [511, 224] on div "paste time block/icon" at bounding box center [530, 231] width 110 height 20
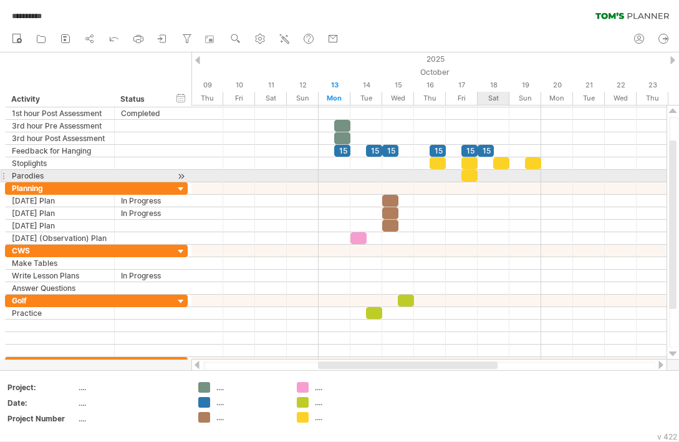
click at [500, 176] on div at bounding box center [428, 176] width 475 height 12
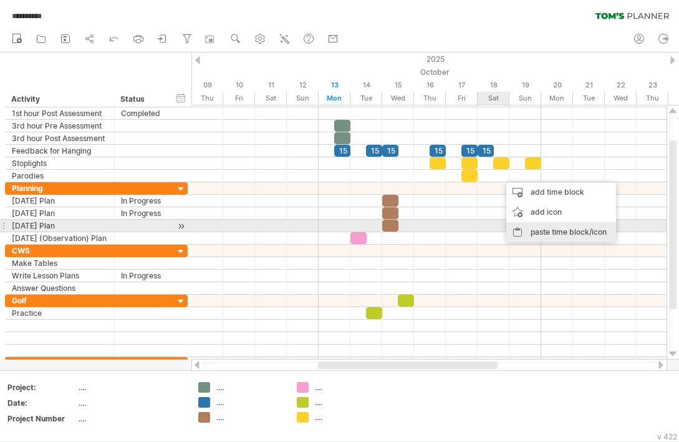
click at [534, 223] on div "paste time block/icon" at bounding box center [561, 232] width 110 height 20
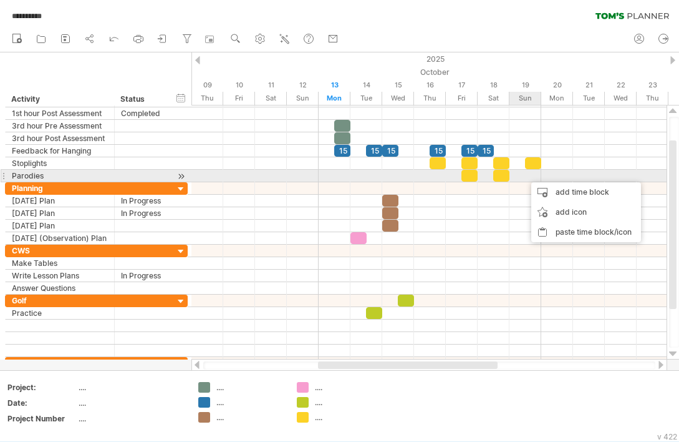
click at [525, 176] on div at bounding box center [428, 176] width 475 height 12
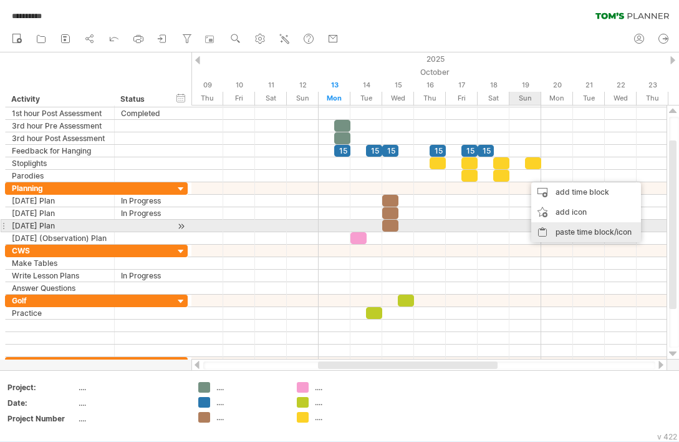
click at [551, 231] on div "paste time block/icon" at bounding box center [586, 232] width 110 height 20
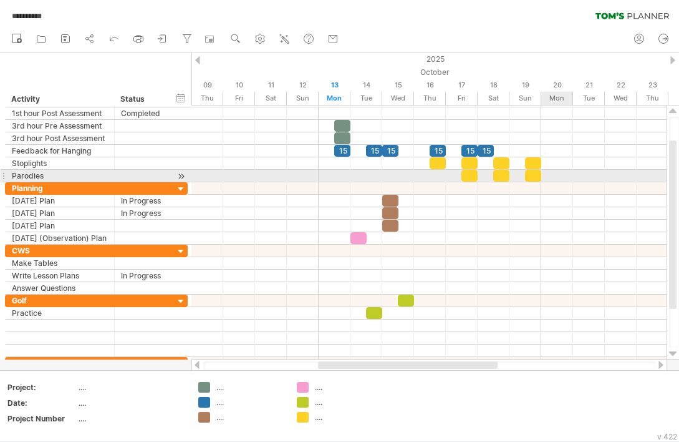
click at [551, 176] on div at bounding box center [428, 176] width 475 height 12
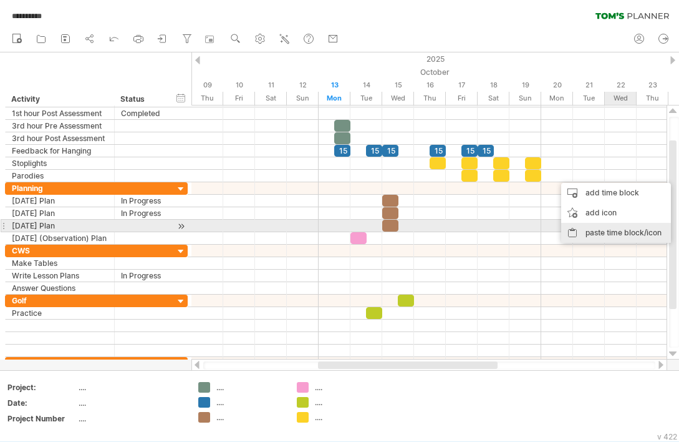
click at [551, 231] on div "paste time block/icon" at bounding box center [616, 233] width 110 height 20
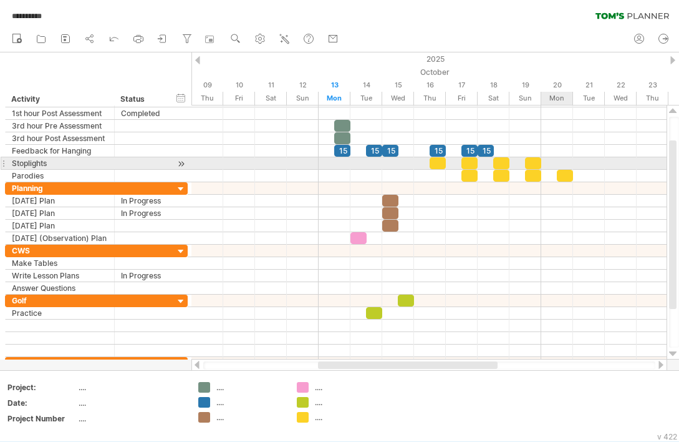
click at [548, 162] on div at bounding box center [428, 163] width 475 height 12
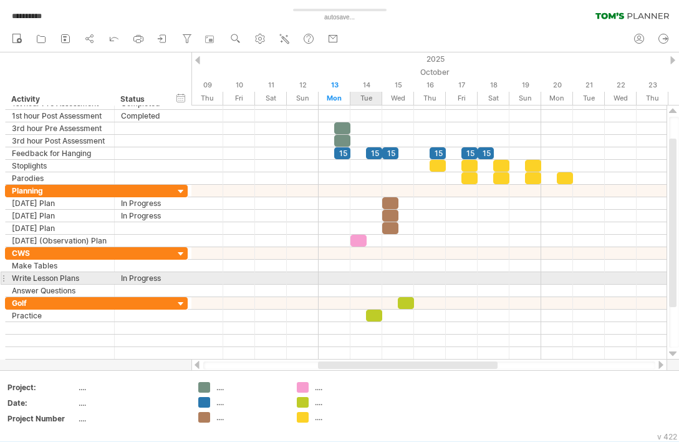
click at [371, 279] on div at bounding box center [428, 278] width 475 height 12
click at [337, 276] on div at bounding box center [428, 278] width 475 height 12
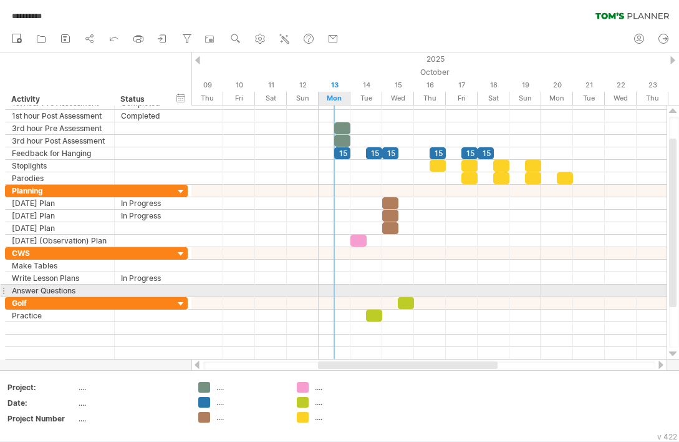
click at [339, 289] on div at bounding box center [428, 290] width 475 height 12
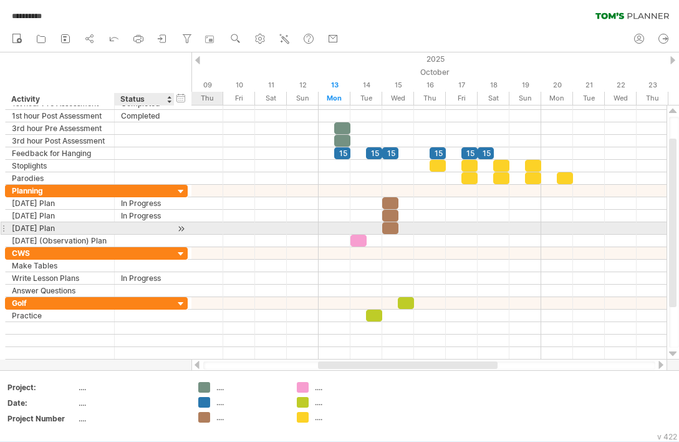
click at [160, 227] on div at bounding box center [144, 228] width 47 height 12
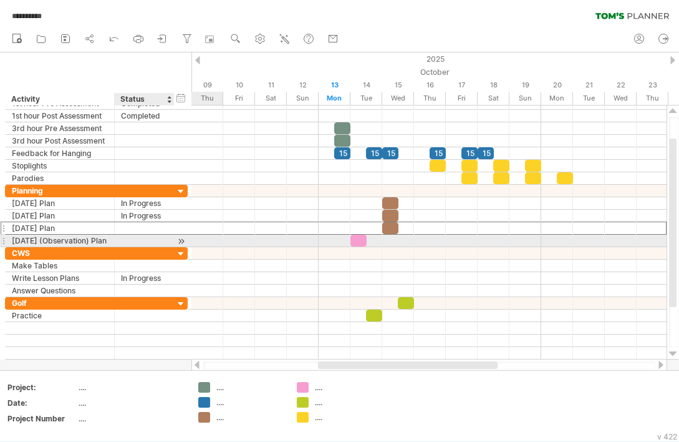
click at [145, 244] on div at bounding box center [144, 240] width 47 height 12
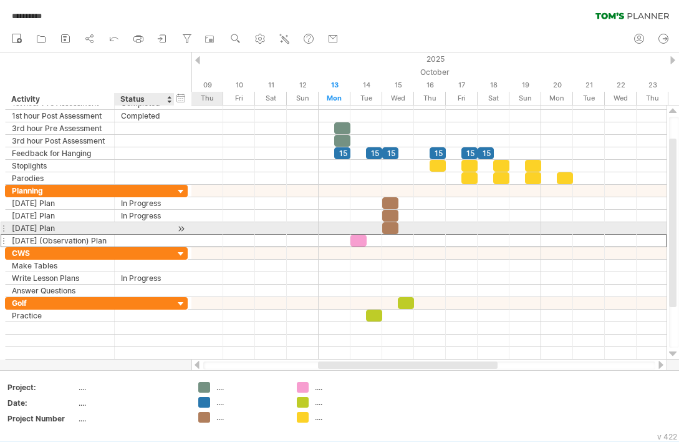
click at [142, 223] on div at bounding box center [144, 228] width 47 height 12
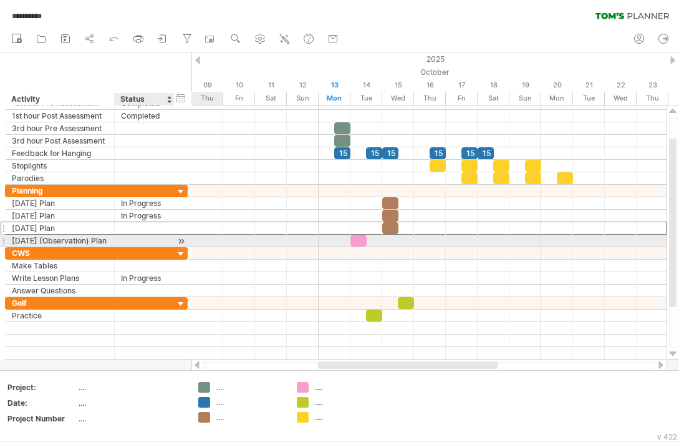
click at [145, 236] on div at bounding box center [144, 240] width 47 height 12
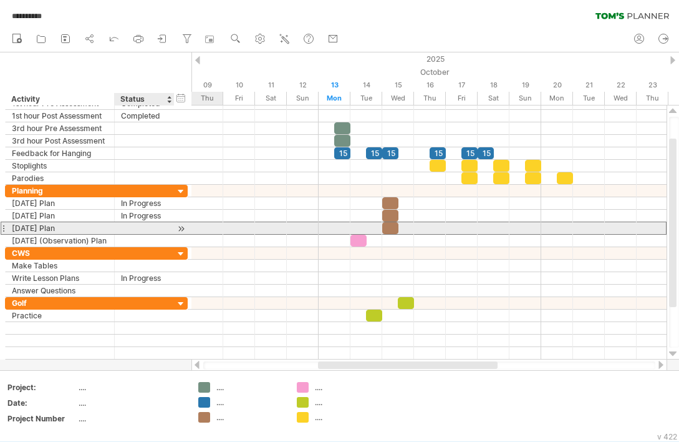
click at [143, 223] on div at bounding box center [144, 228] width 47 height 12
